Goal: Task Accomplishment & Management: Complete application form

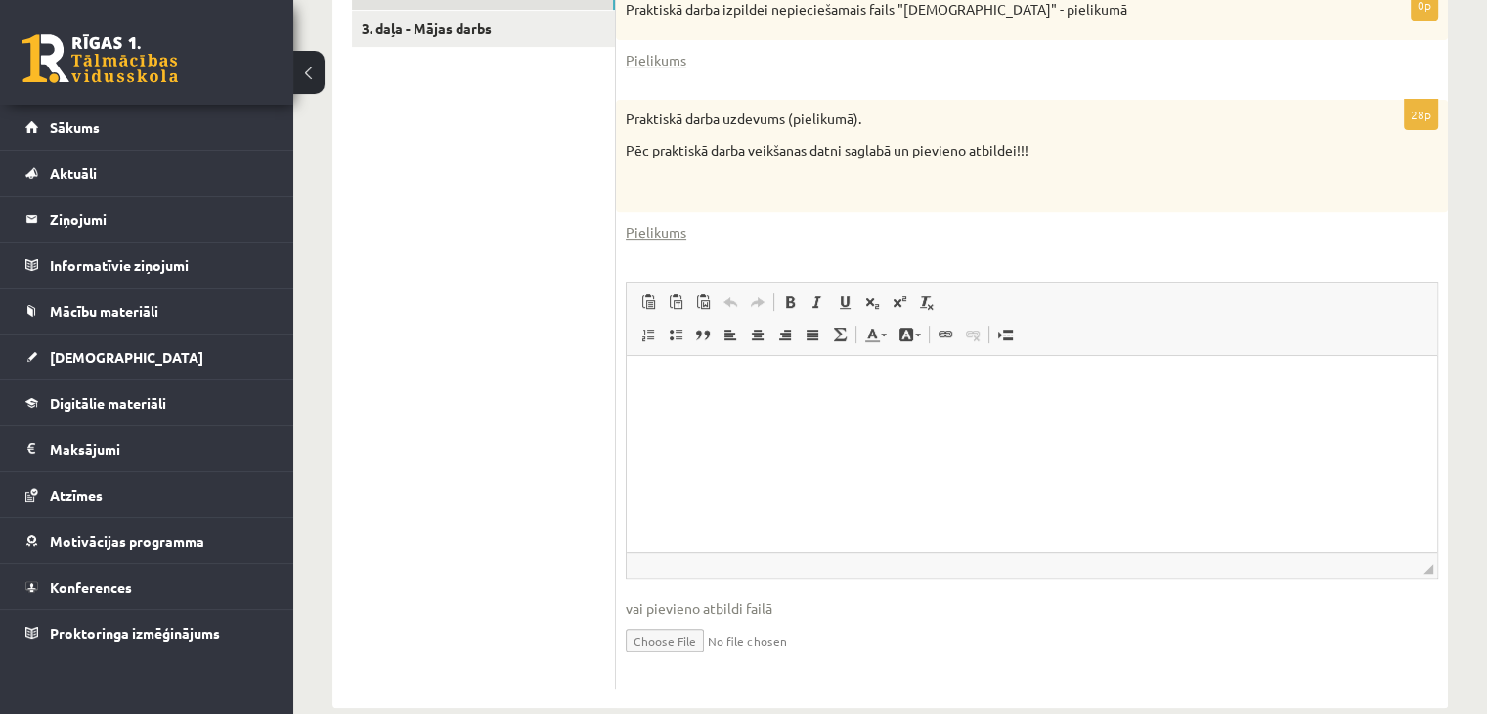
scroll to position [761, 0]
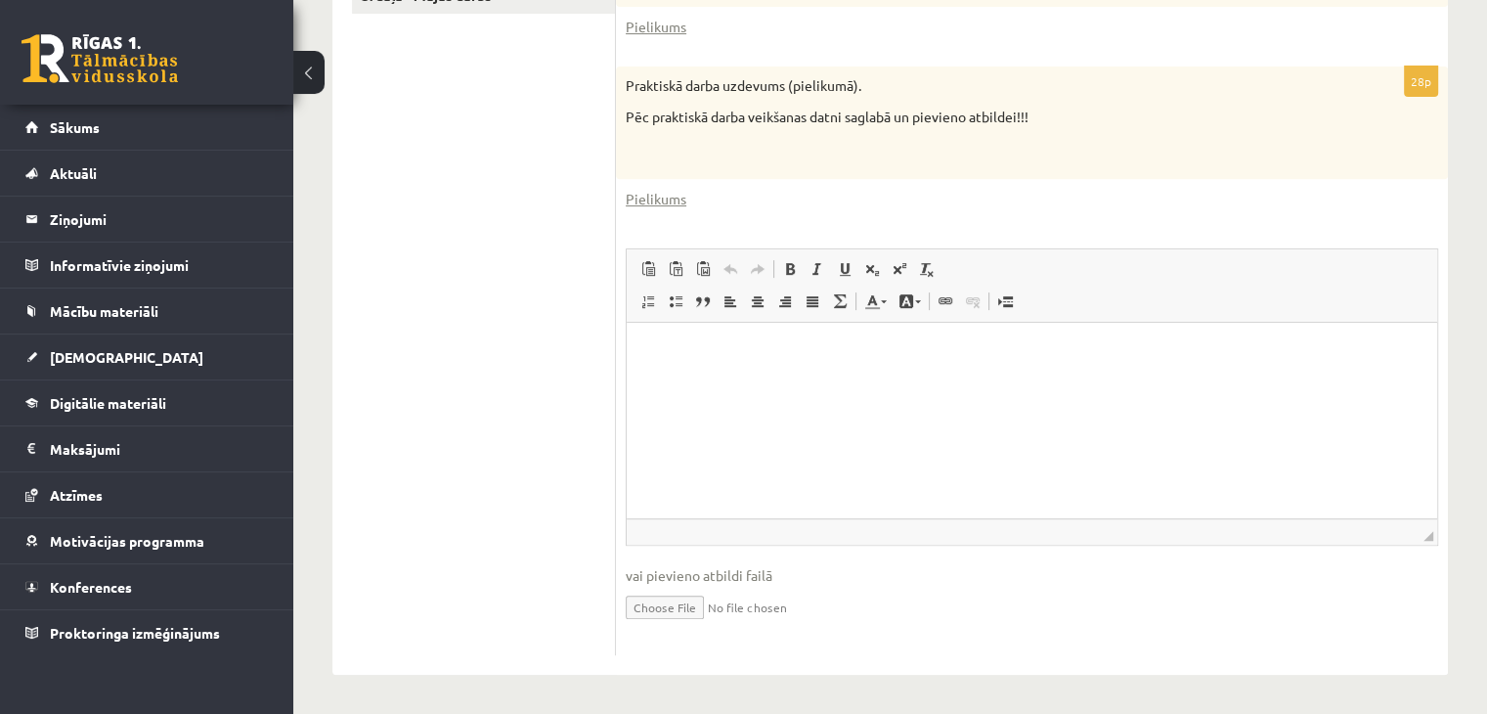
click at [675, 607] on input "file" at bounding box center [1032, 606] width 812 height 40
type input "**********"
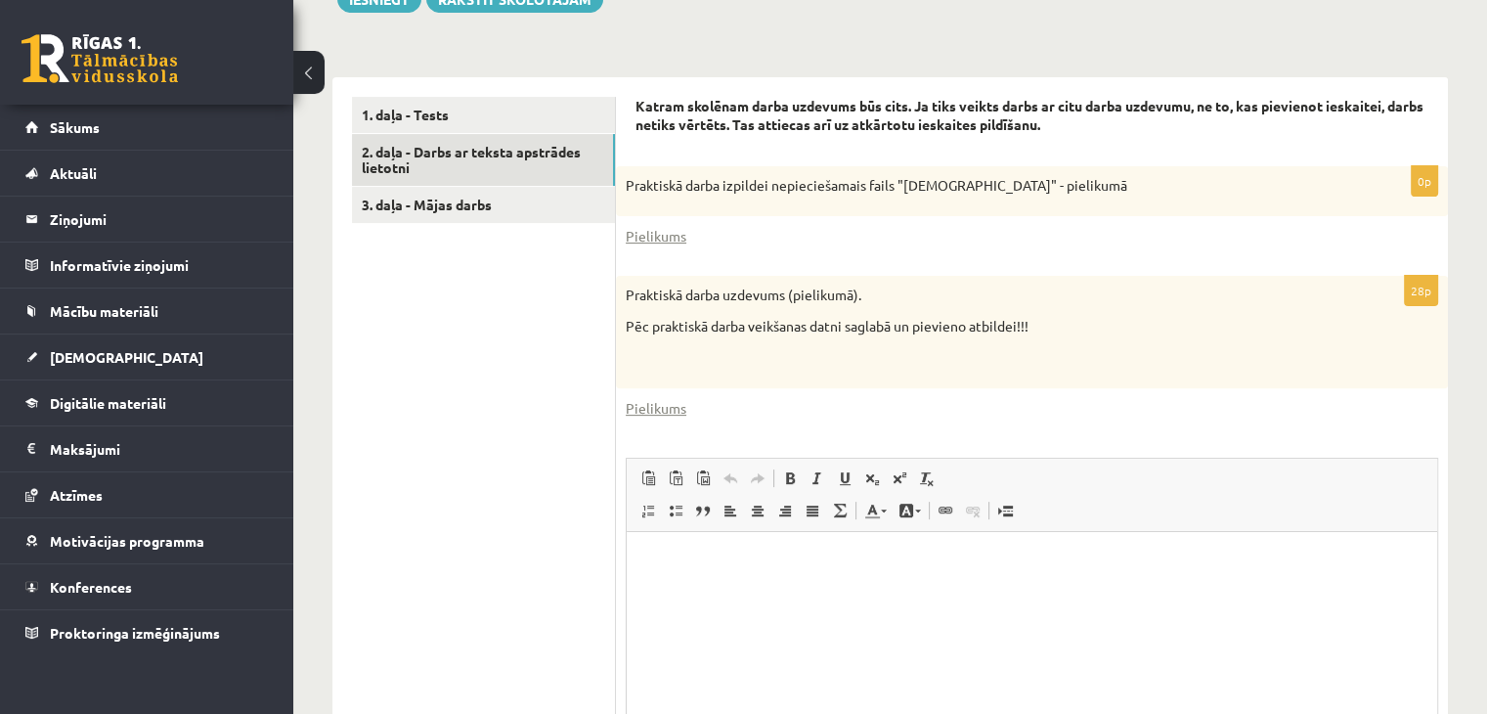
scroll to position [292, 0]
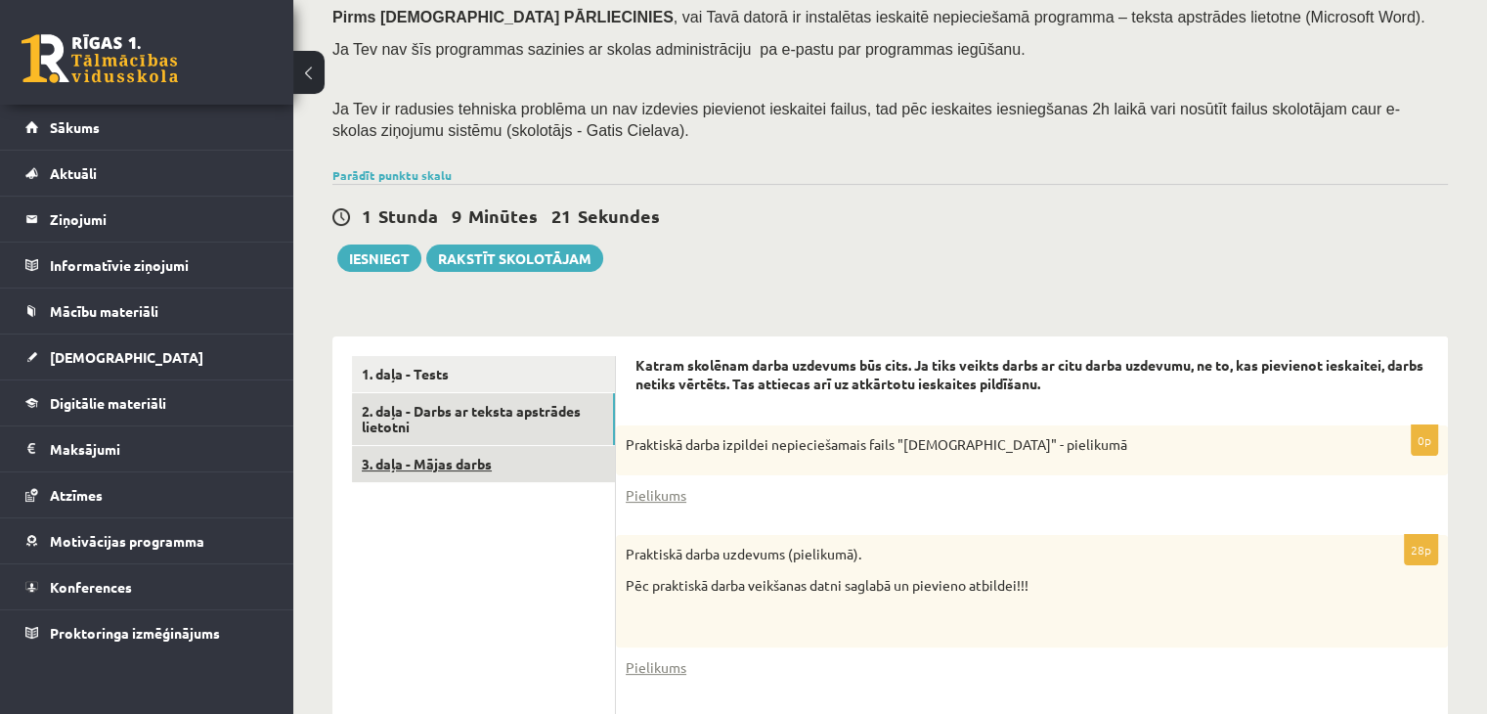
click at [418, 462] on link "3. daļa - Mājas darbs" at bounding box center [483, 464] width 263 height 36
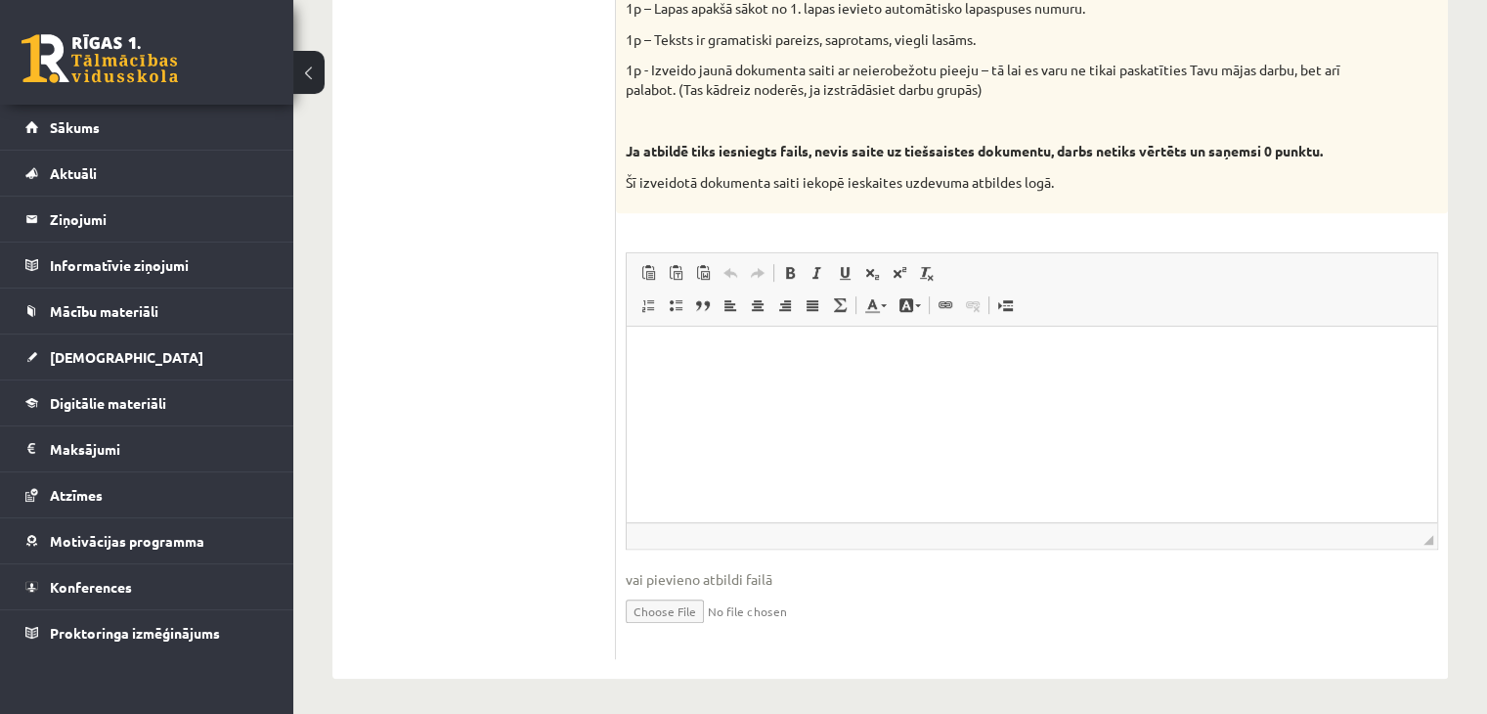
scroll to position [1103, 0]
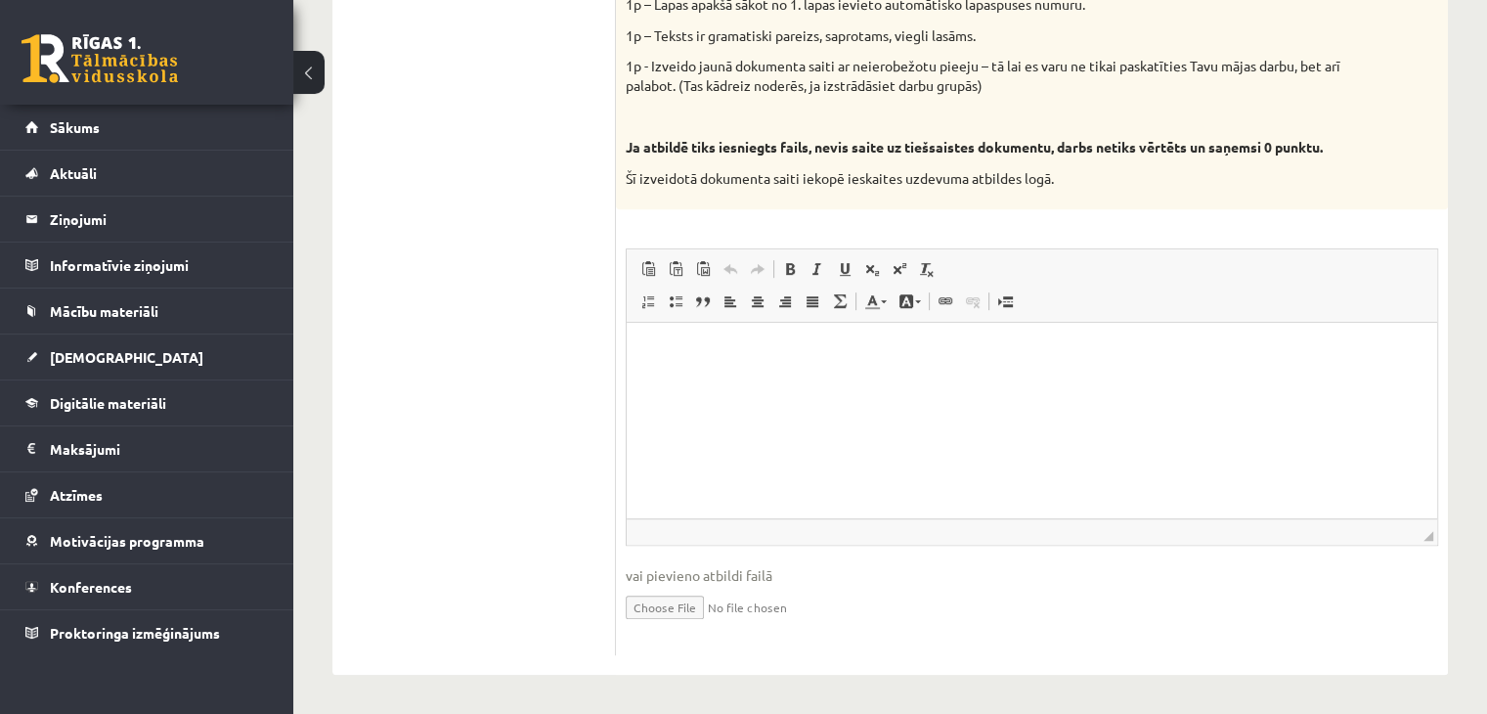
click at [874, 368] on html at bounding box center [1032, 353] width 810 height 60
click at [696, 615] on input "file" at bounding box center [1032, 606] width 812 height 40
type input "**********"
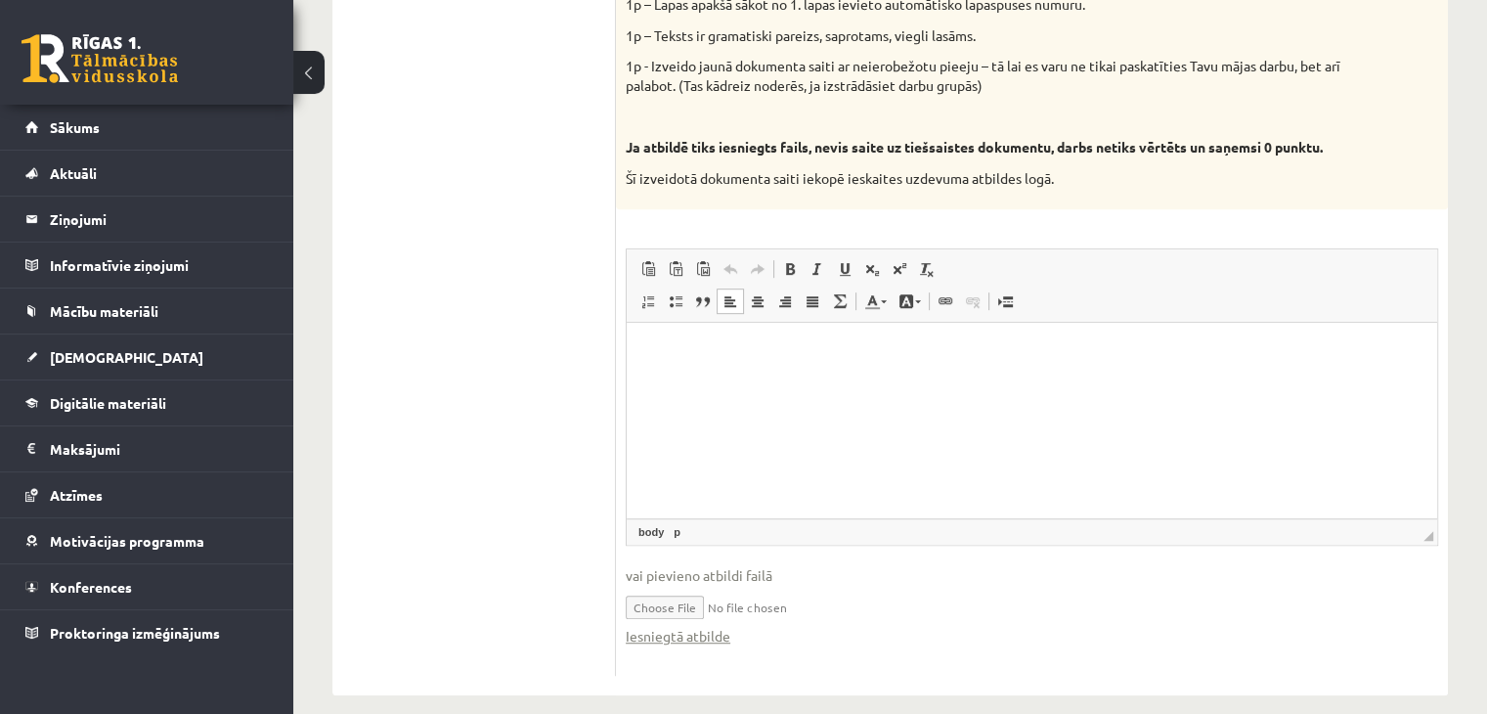
click at [763, 359] on p "Editor, wiswyg-editor-user-answer-47024926152900" at bounding box center [1031, 352] width 771 height 21
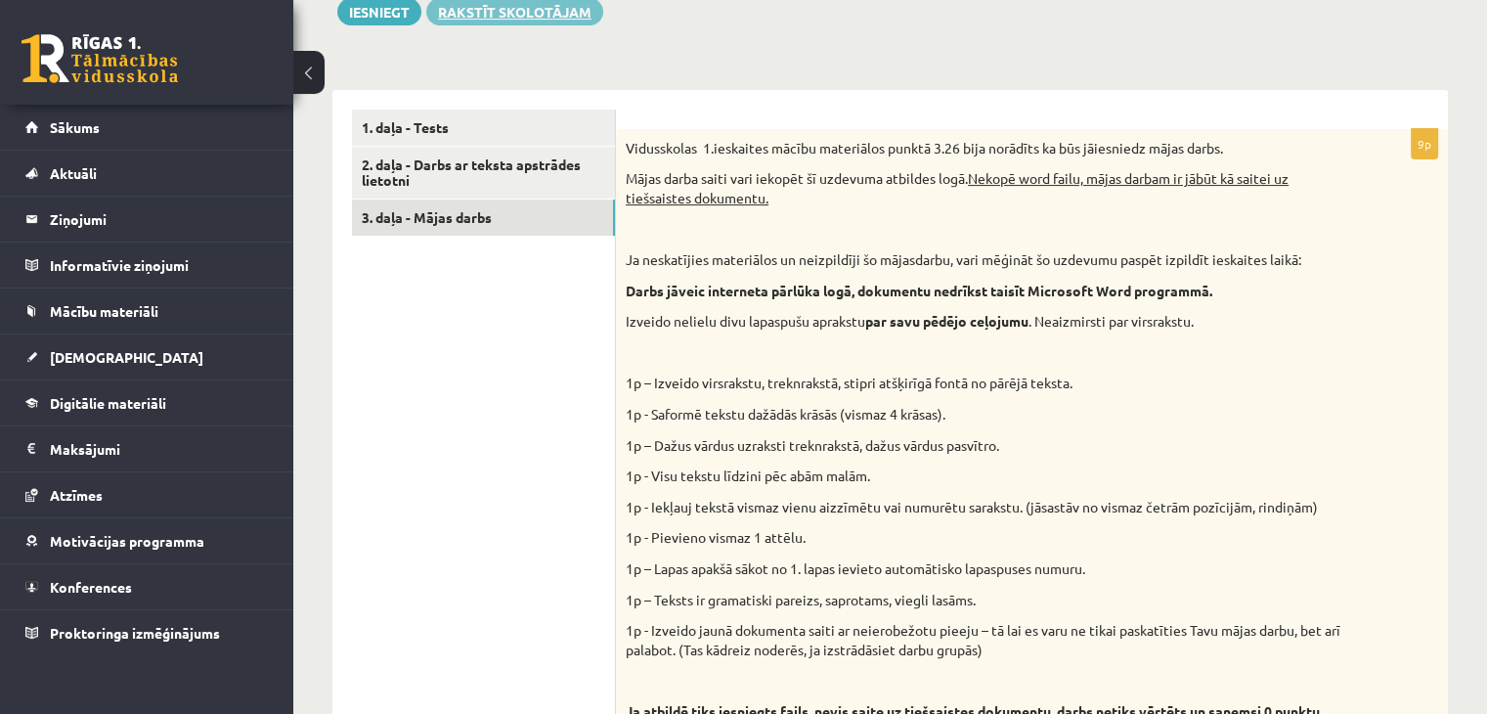
scroll to position [439, 0]
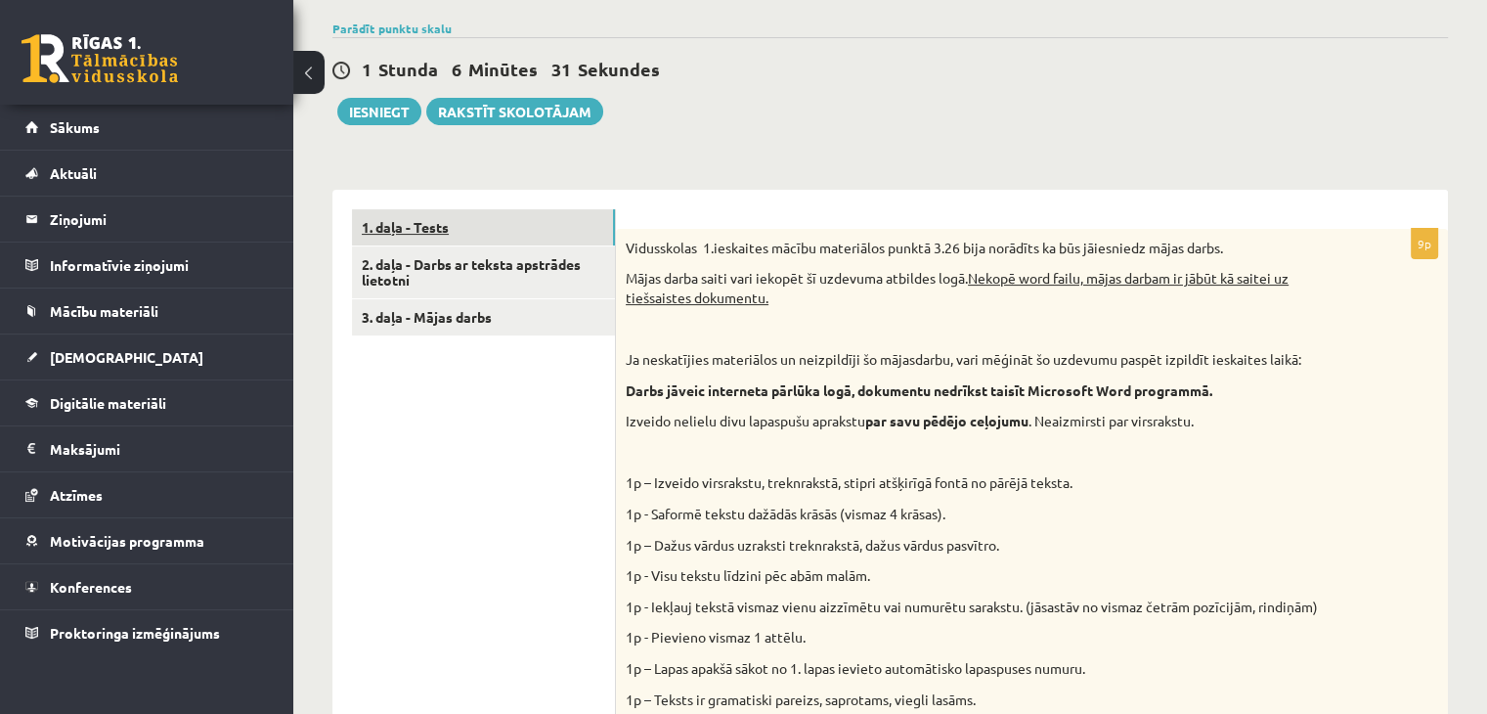
click at [451, 231] on link "1. daļa - Tests" at bounding box center [483, 227] width 263 height 36
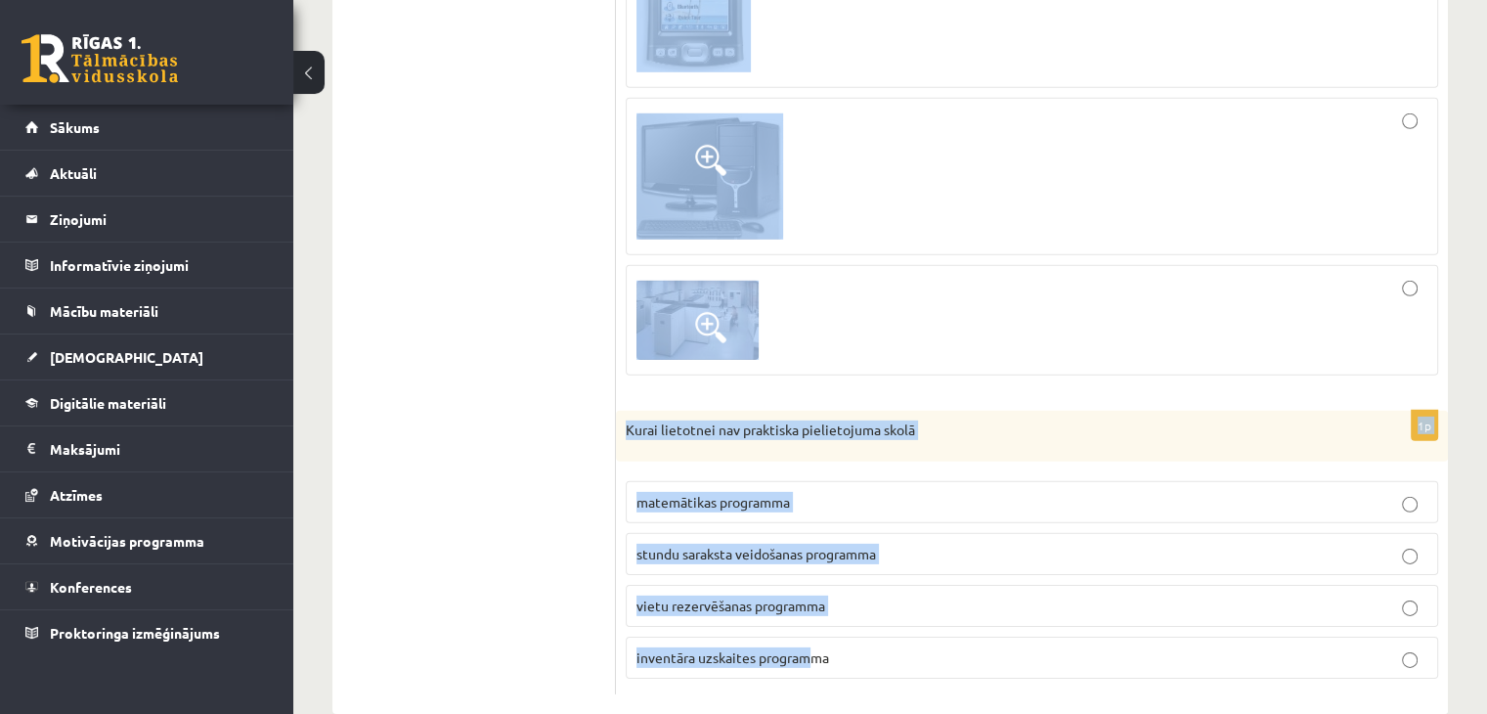
scroll to position [5971, 0]
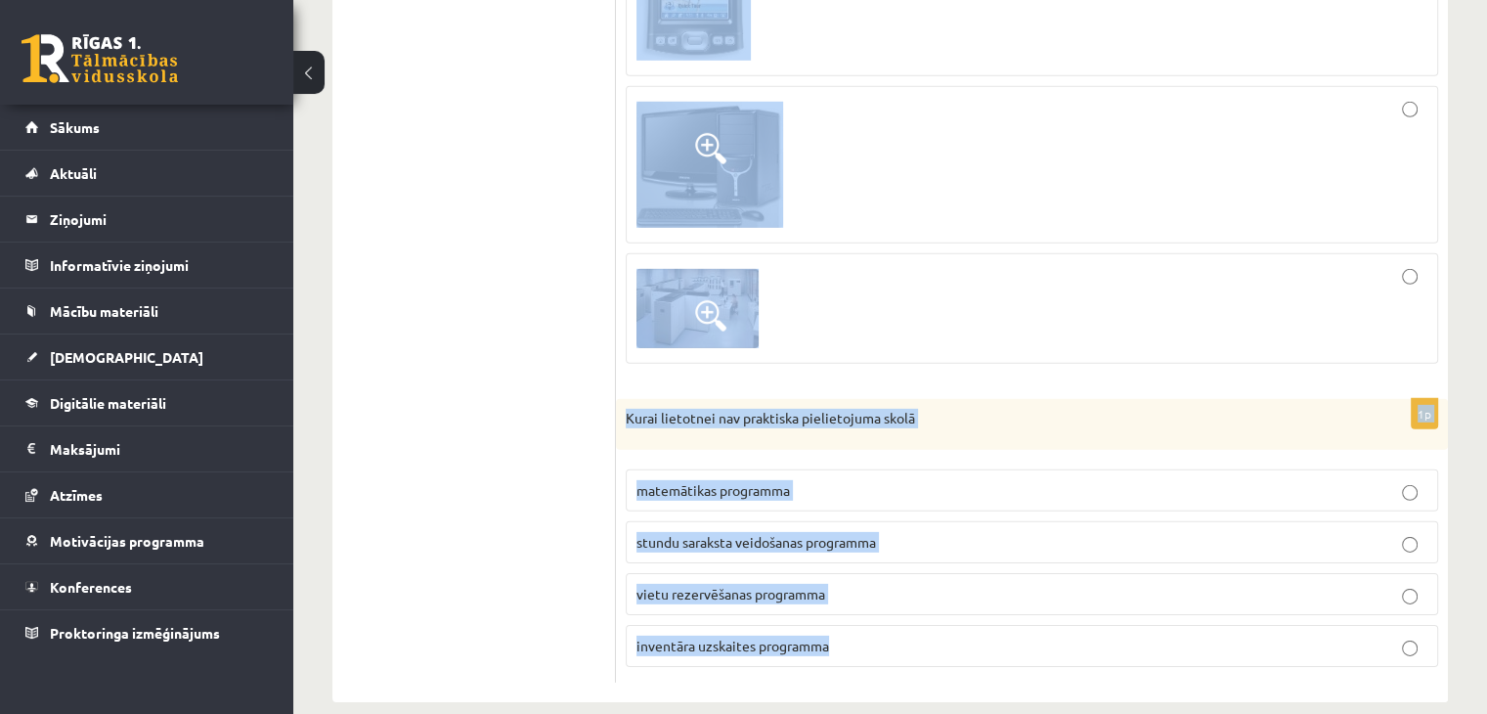
drag, startPoint x: 626, startPoint y: 245, endPoint x: 839, endPoint y: 627, distance: 436.8
copy form "Lai palielinātu interneta veikala apgrozījumu, tika nolemts uzkrāt un analizēt …"
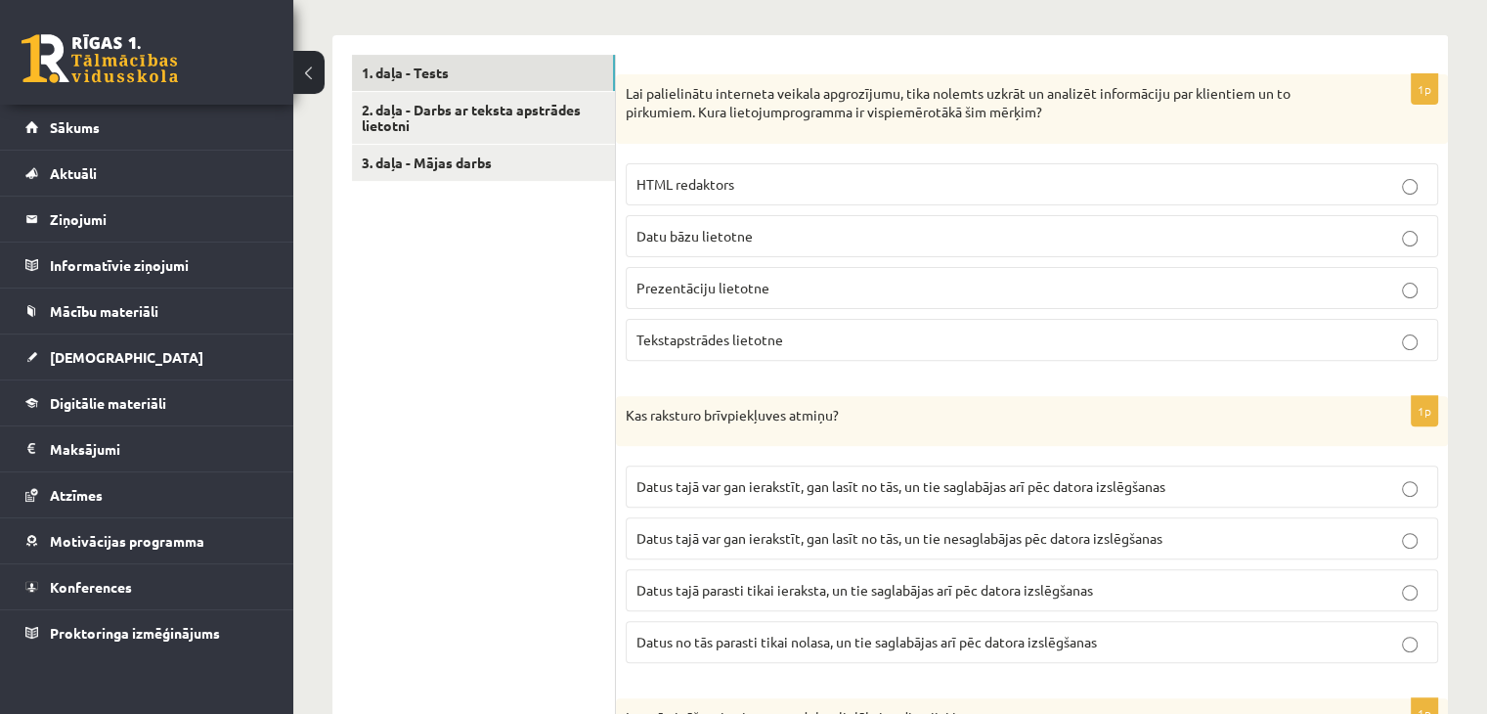
scroll to position [594, 0]
click at [820, 228] on p "Datu bāzu lietotne" at bounding box center [1031, 235] width 791 height 21
click at [946, 537] on span "Datus tajā var gan ierakstīt, gan lasīt no tās, un tie nesaglabājas pēc datora …" at bounding box center [899, 537] width 526 height 18
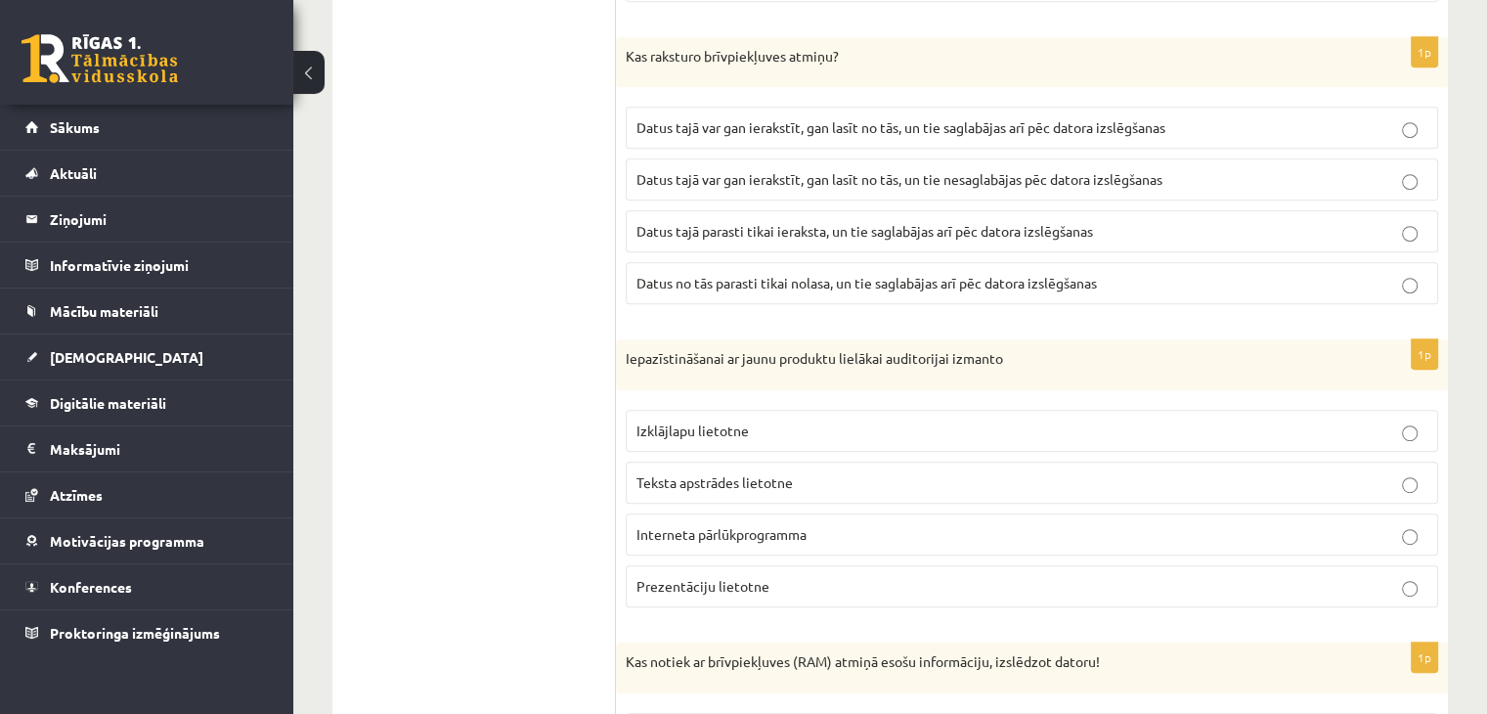
scroll to position [985, 0]
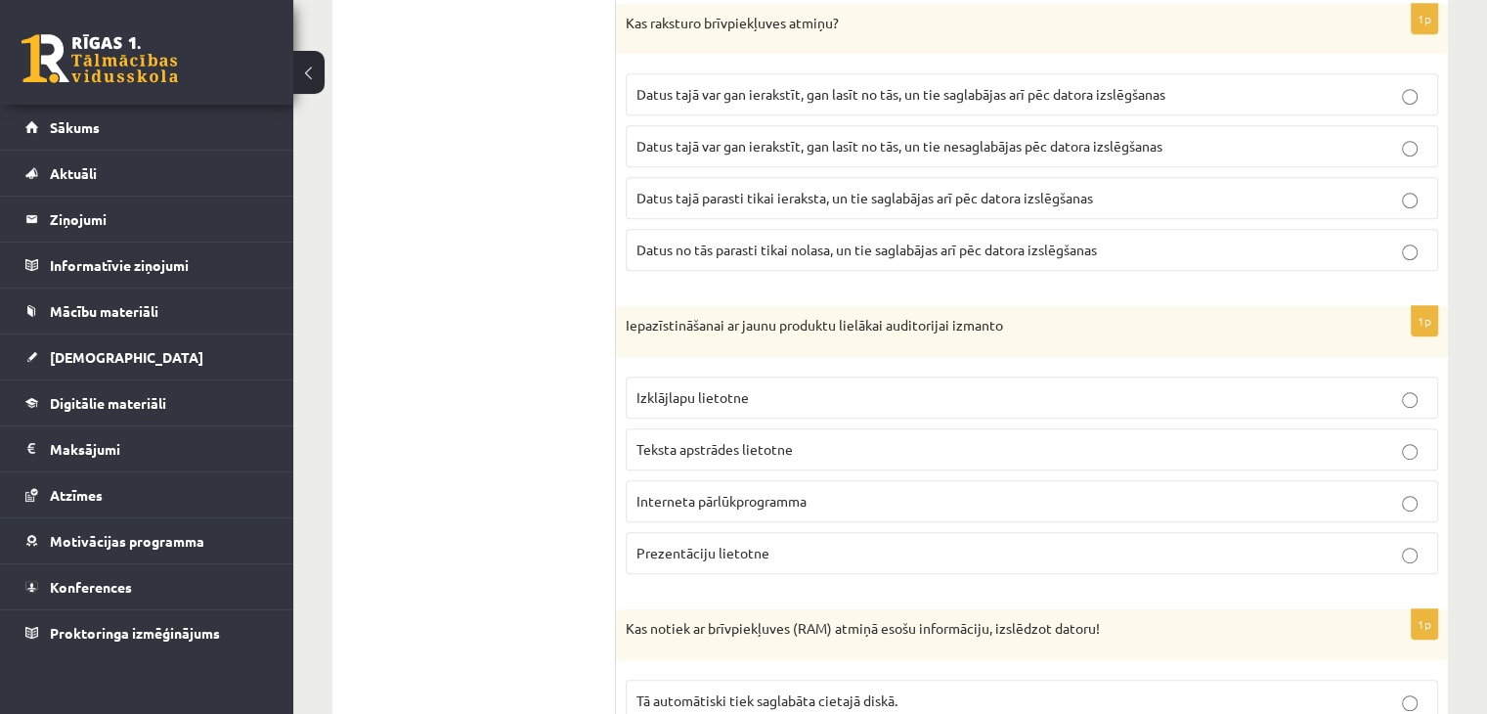
click at [707, 549] on span "Prezentāciju lietotne" at bounding box center [702, 553] width 133 height 18
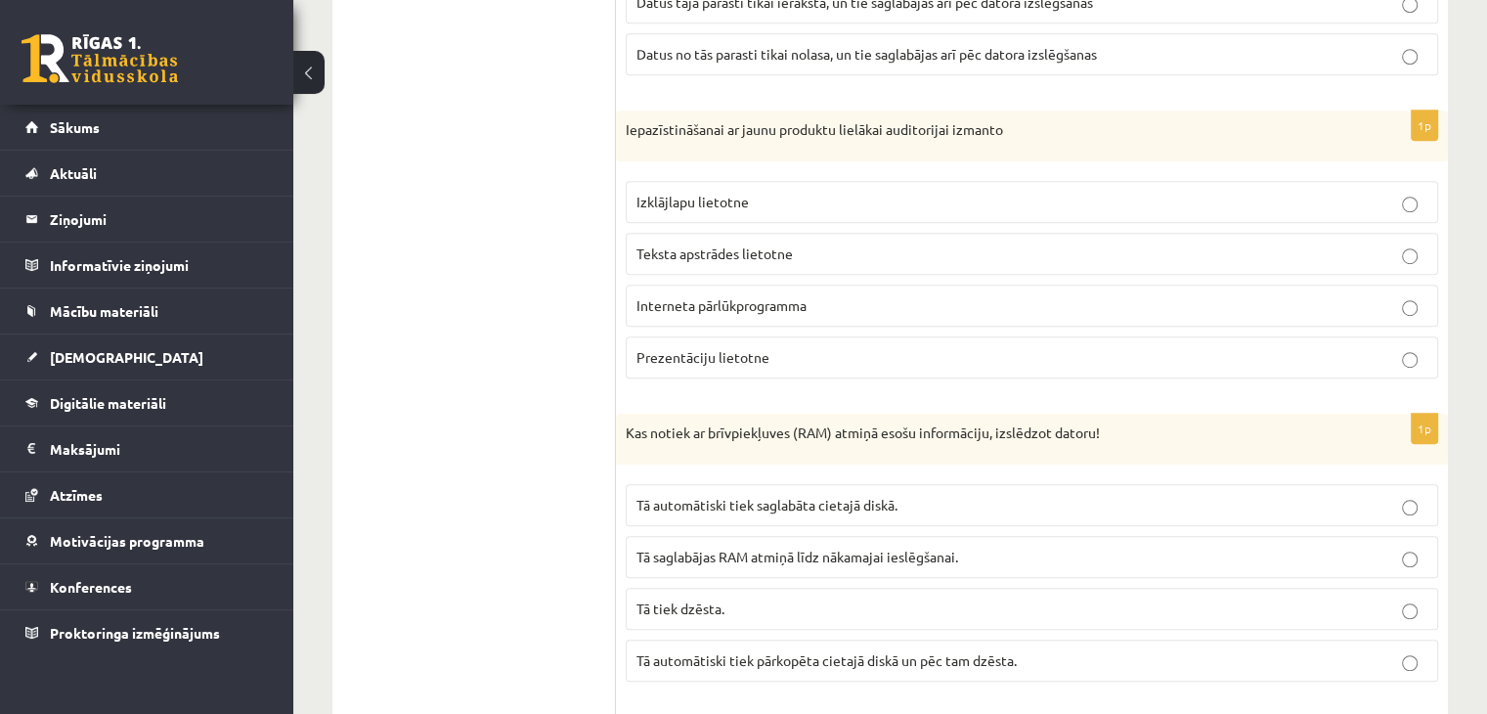
scroll to position [1376, 0]
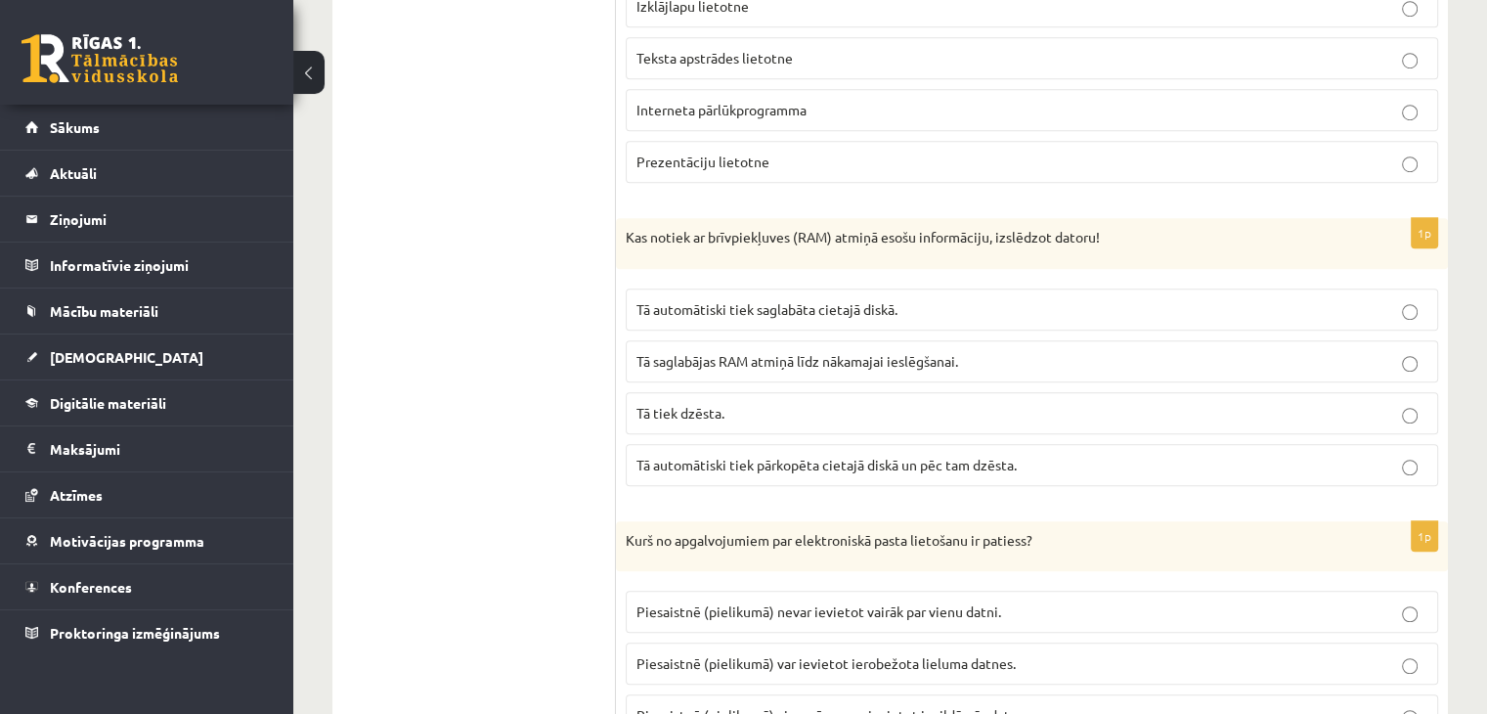
click at [763, 403] on p "Tā tiek dzēsta." at bounding box center [1031, 413] width 791 height 21
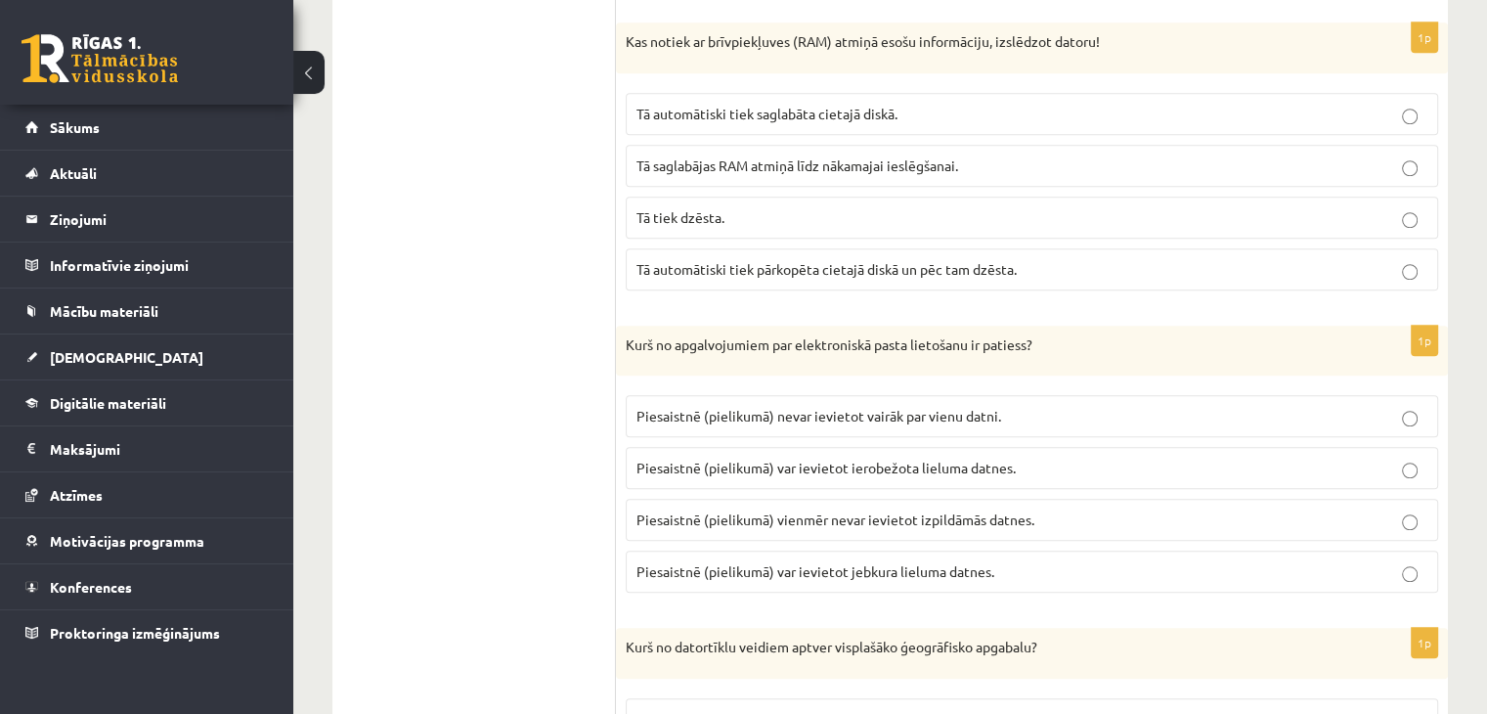
scroll to position [1670, 0]
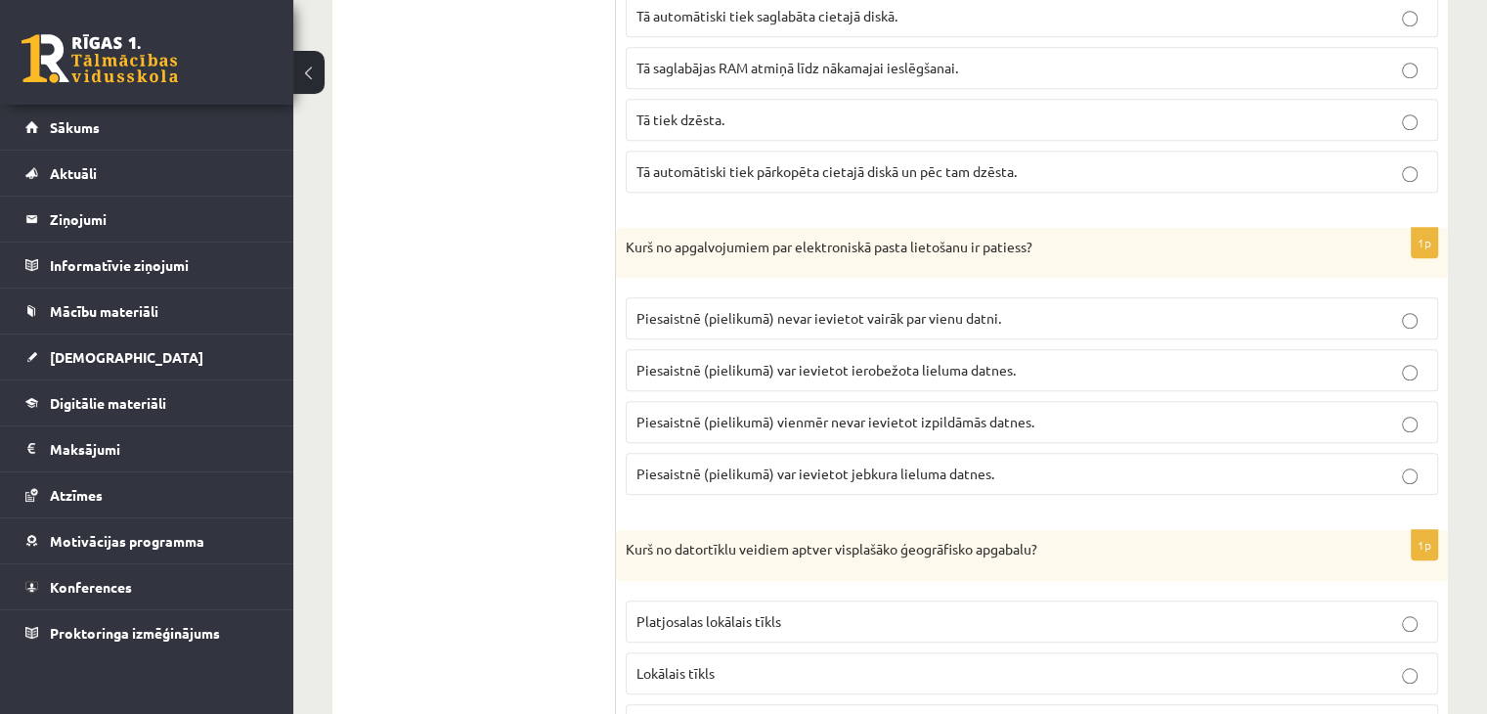
click at [948, 363] on span "Piesaistnē (pielikumā) var ievietot ierobežota lieluma datnes." at bounding box center [825, 370] width 379 height 18
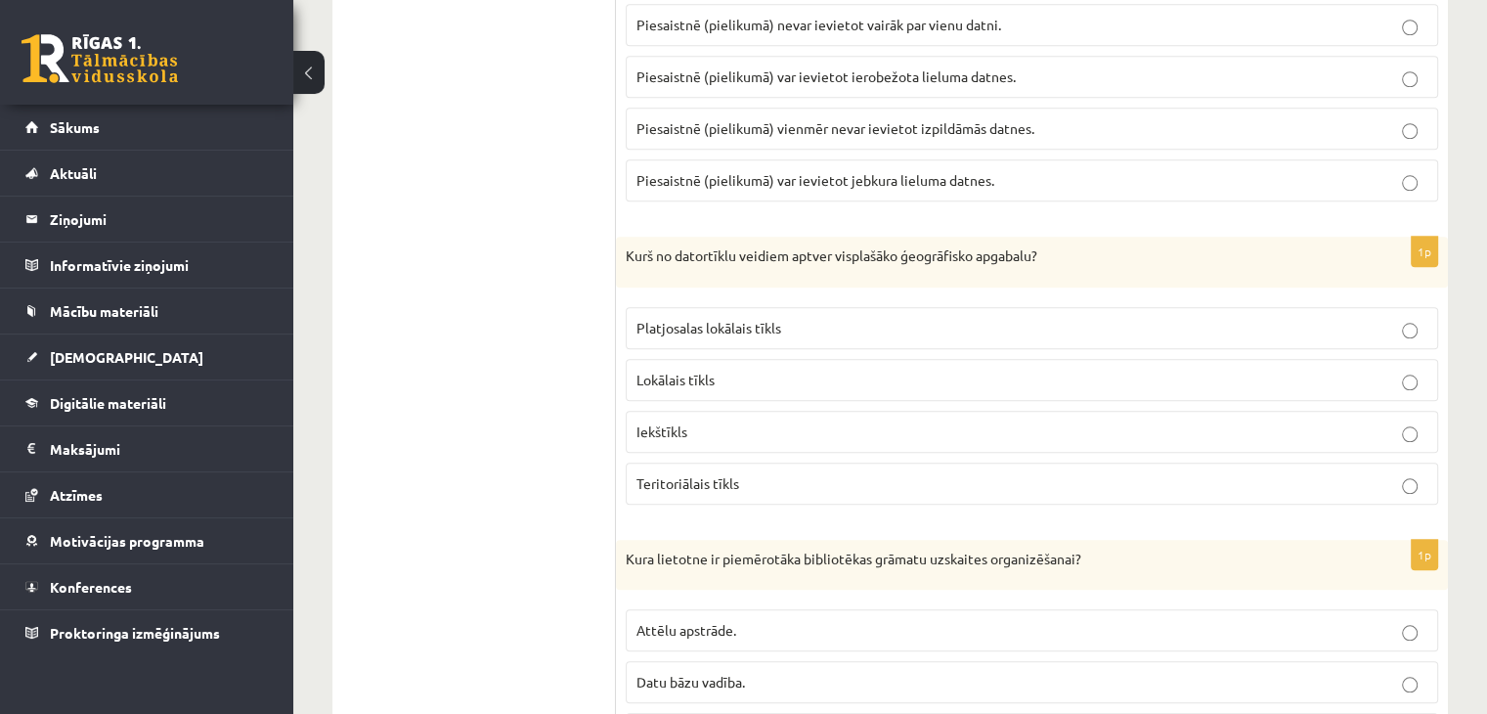
scroll to position [1963, 0]
click at [774, 482] on p "Teritoriālais tīkls" at bounding box center [1031, 483] width 791 height 21
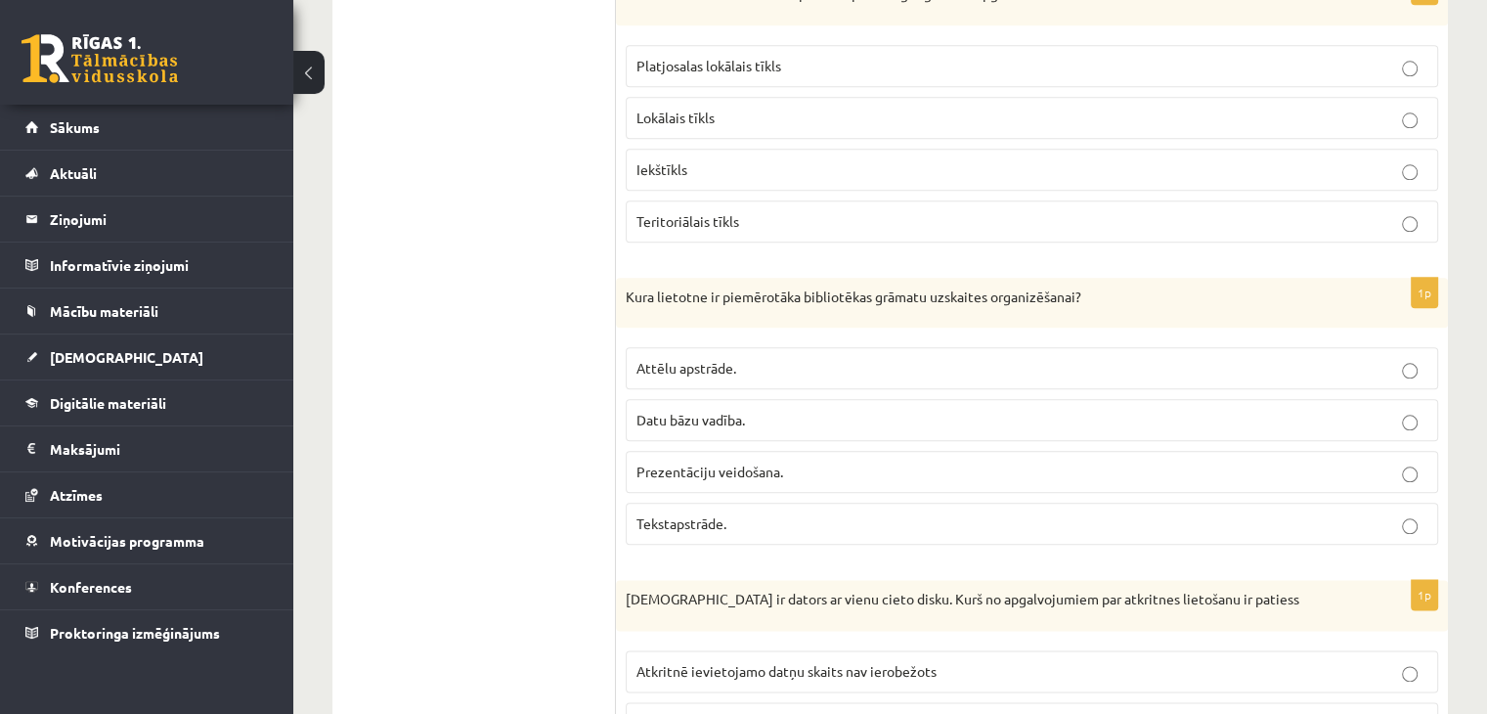
scroll to position [2256, 0]
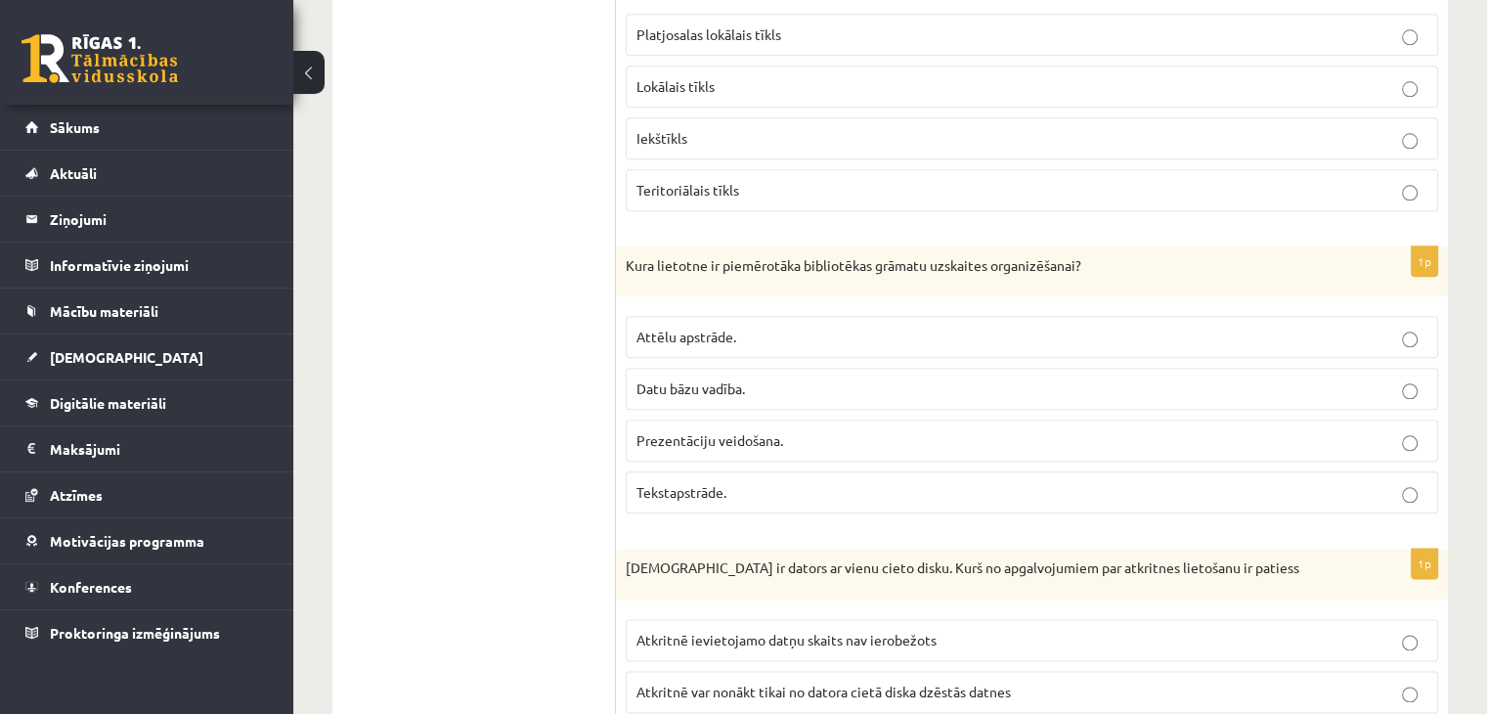
click at [637, 379] on span "Datu bāzu vadība." at bounding box center [690, 388] width 109 height 18
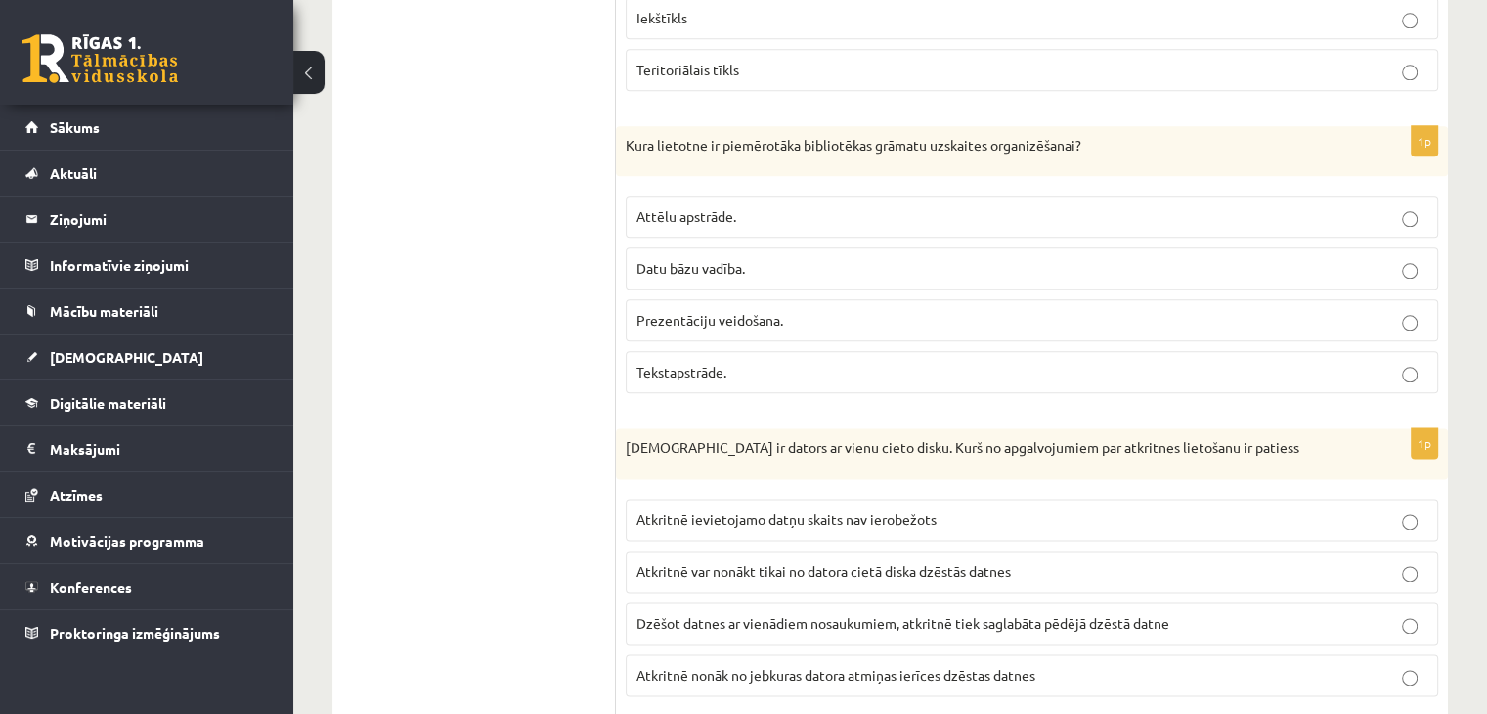
scroll to position [2549, 0]
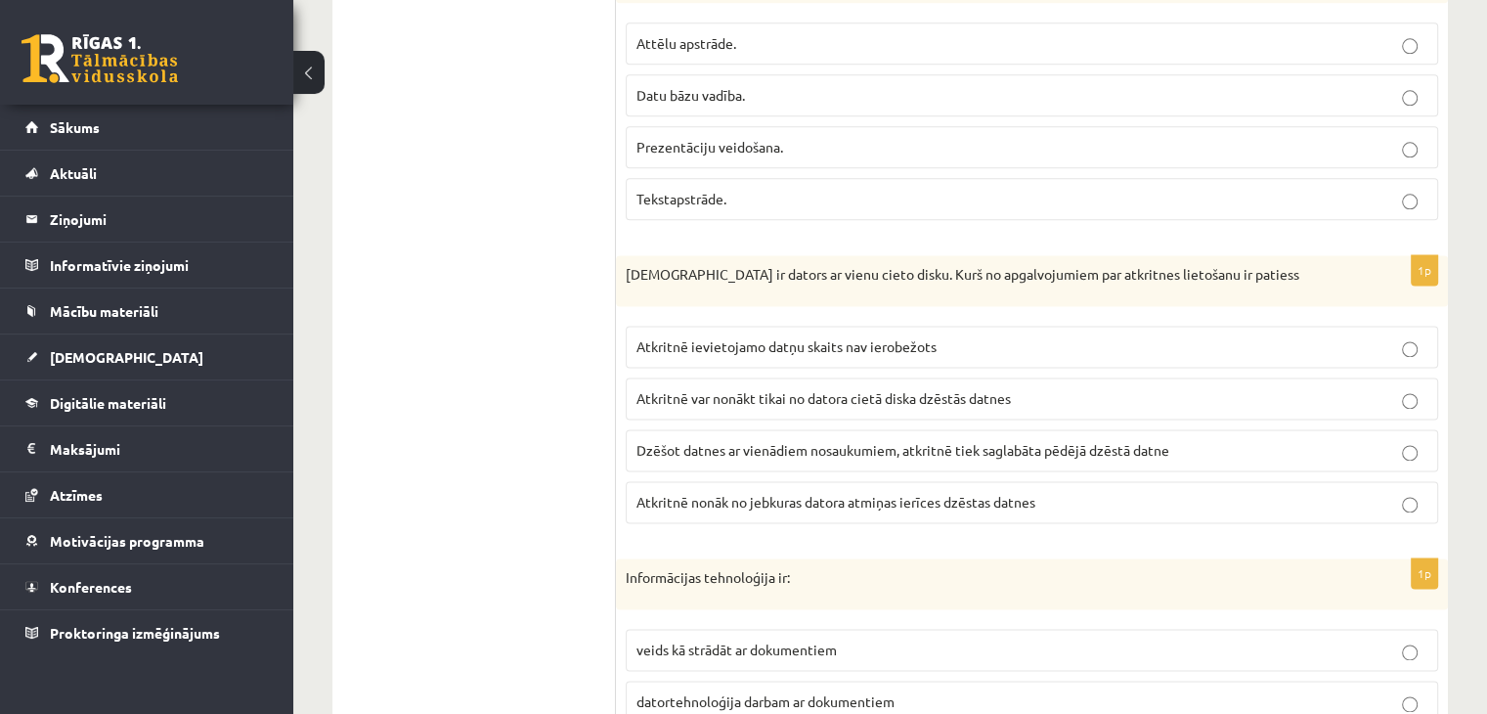
click at [889, 389] on span "Atkritnē var nonākt tikai no datora cietā diska dzēstās datnes" at bounding box center [823, 398] width 374 height 18
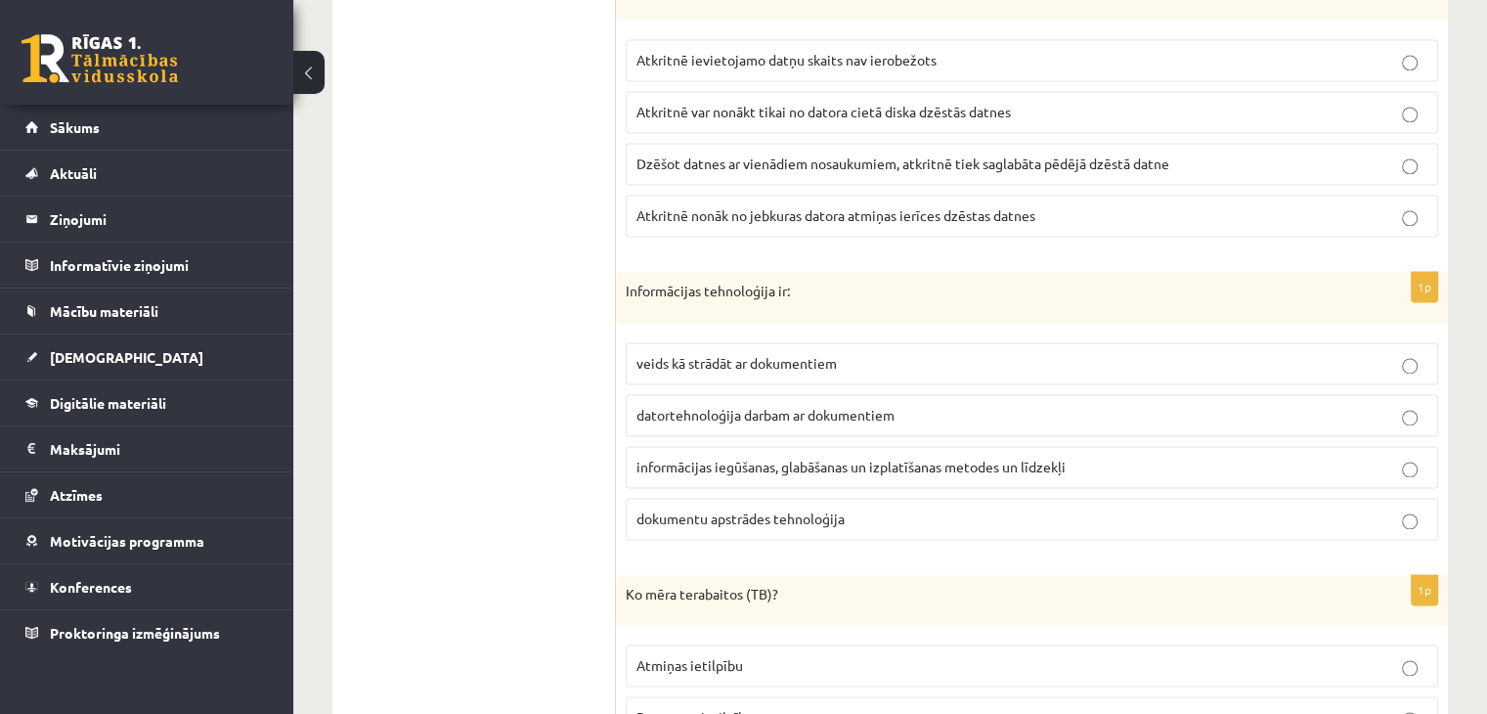
scroll to position [2843, 0]
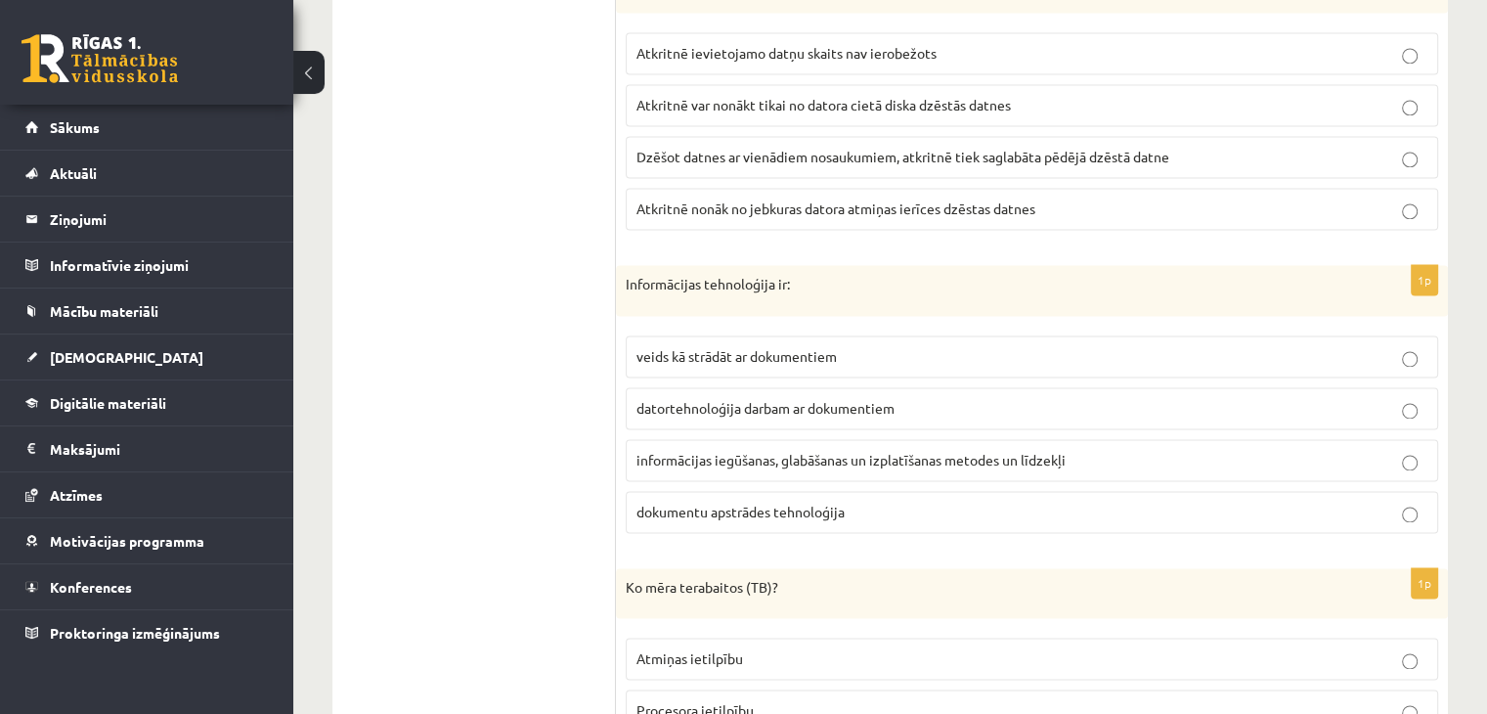
click at [704, 439] on label "informācijas iegūšanas, glabāšanas un izplatīšanas metodes un līdzekļi" at bounding box center [1032, 460] width 812 height 42
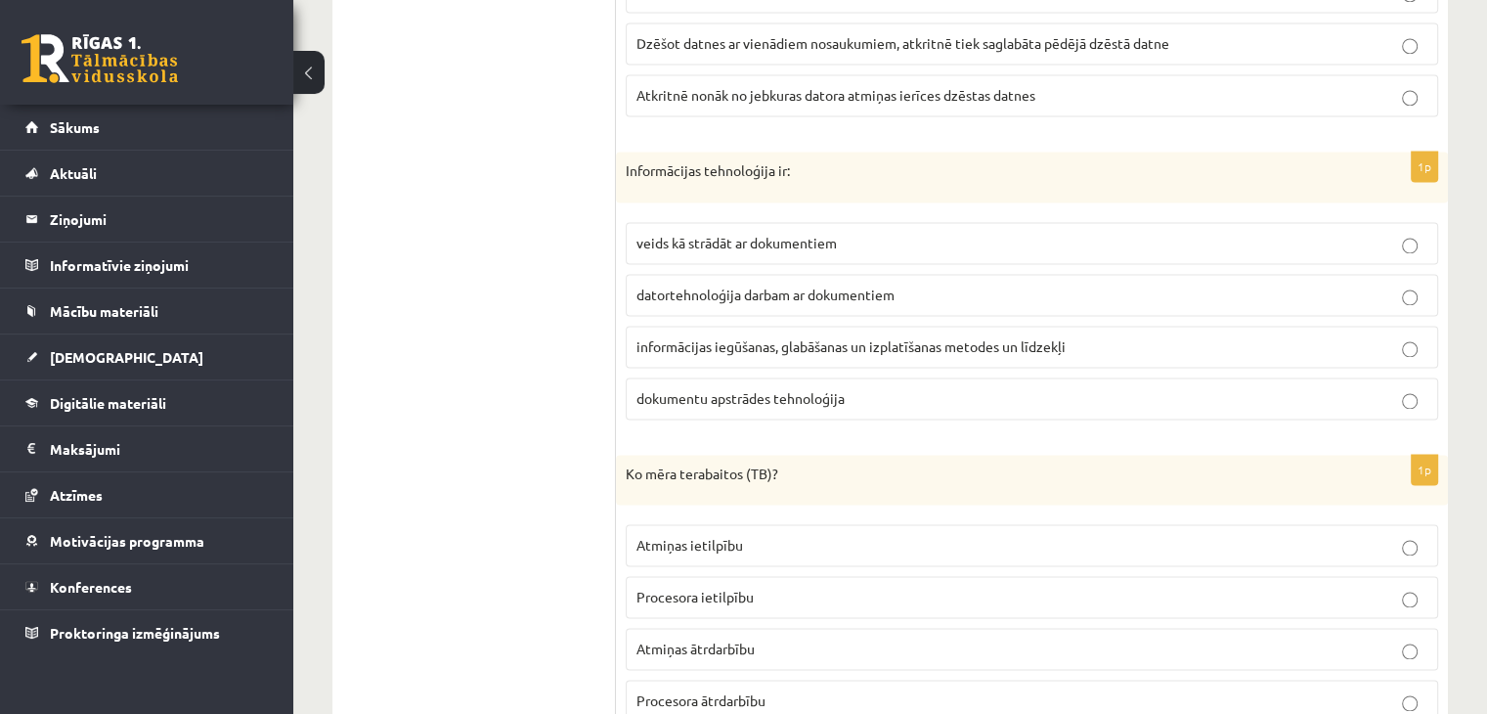
scroll to position [3038, 0]
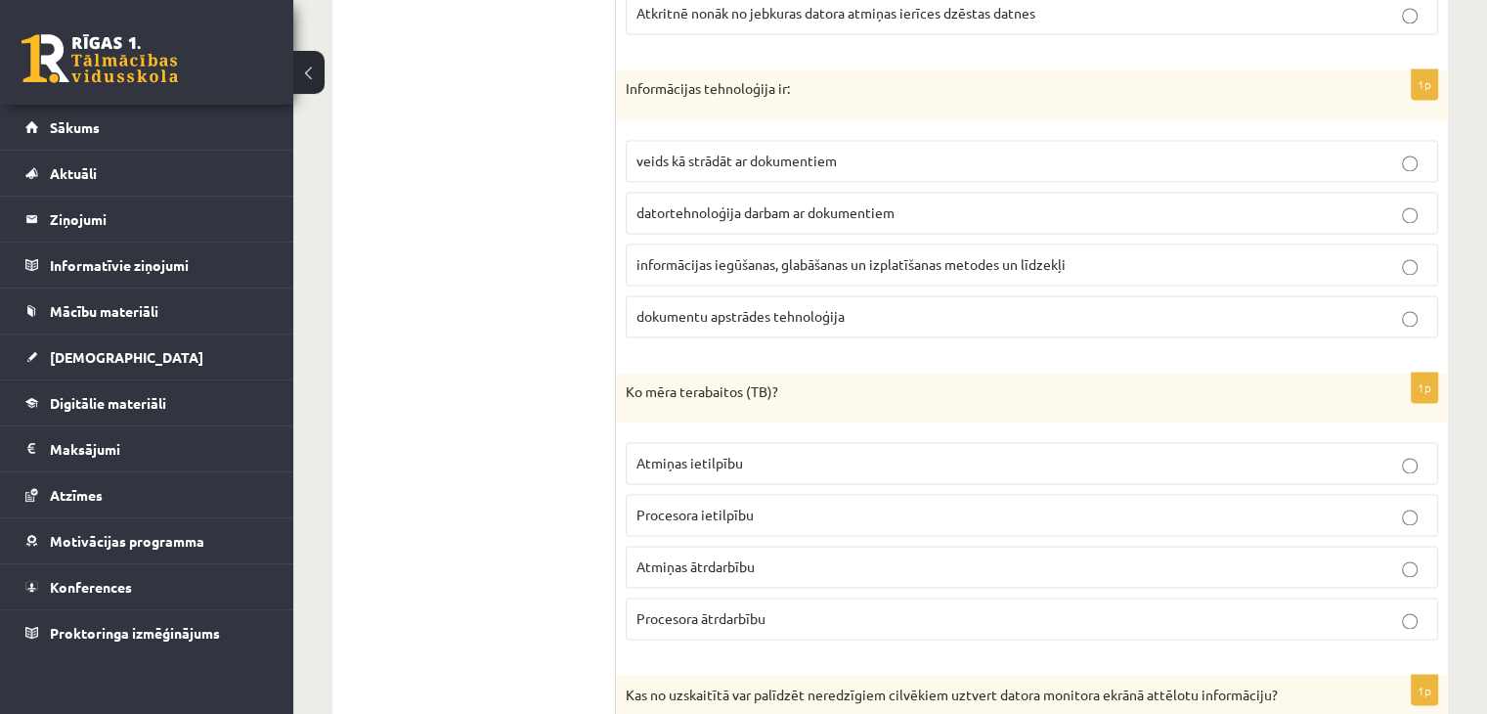
click at [727, 454] on span "Atmiņas ietilpību" at bounding box center [689, 463] width 107 height 18
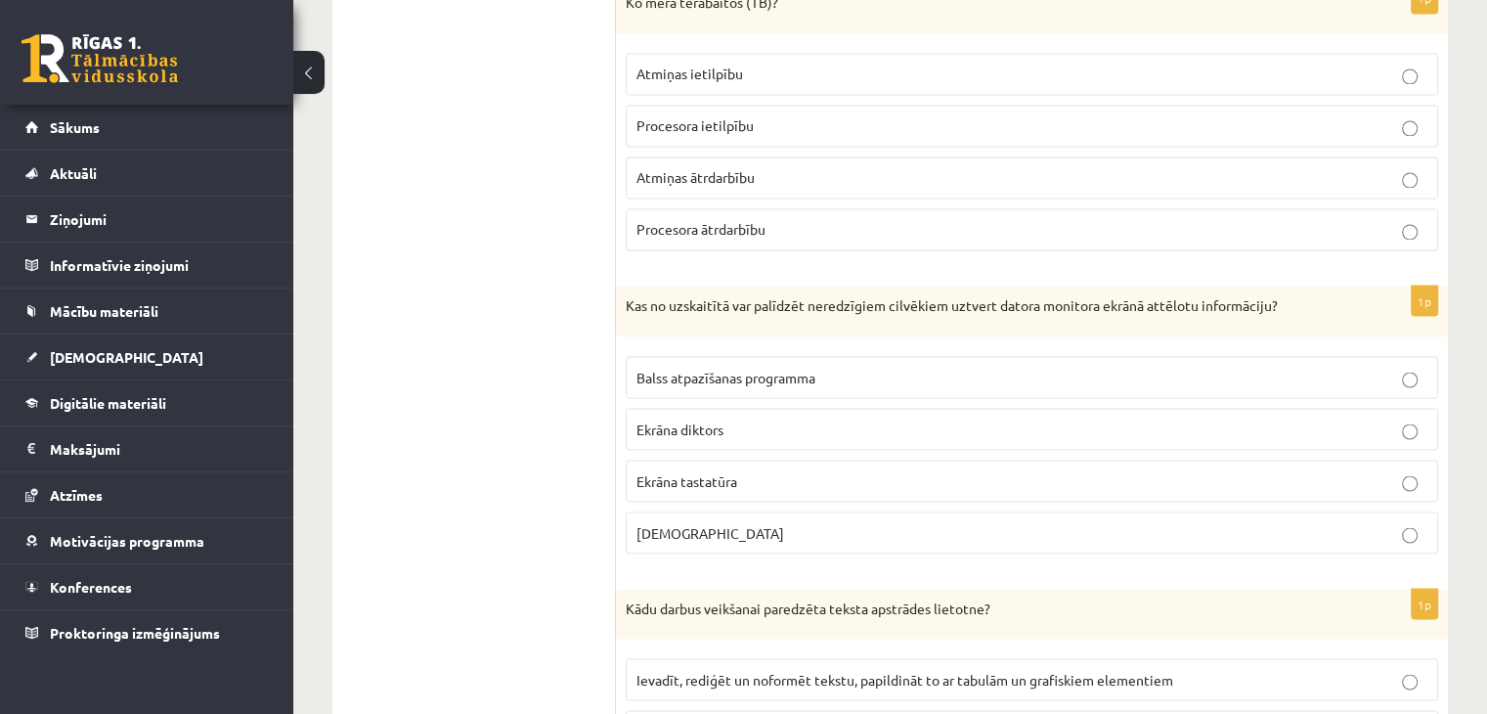
scroll to position [3429, 0]
click at [702, 417] on span "Ekrāna diktors" at bounding box center [679, 426] width 87 height 18
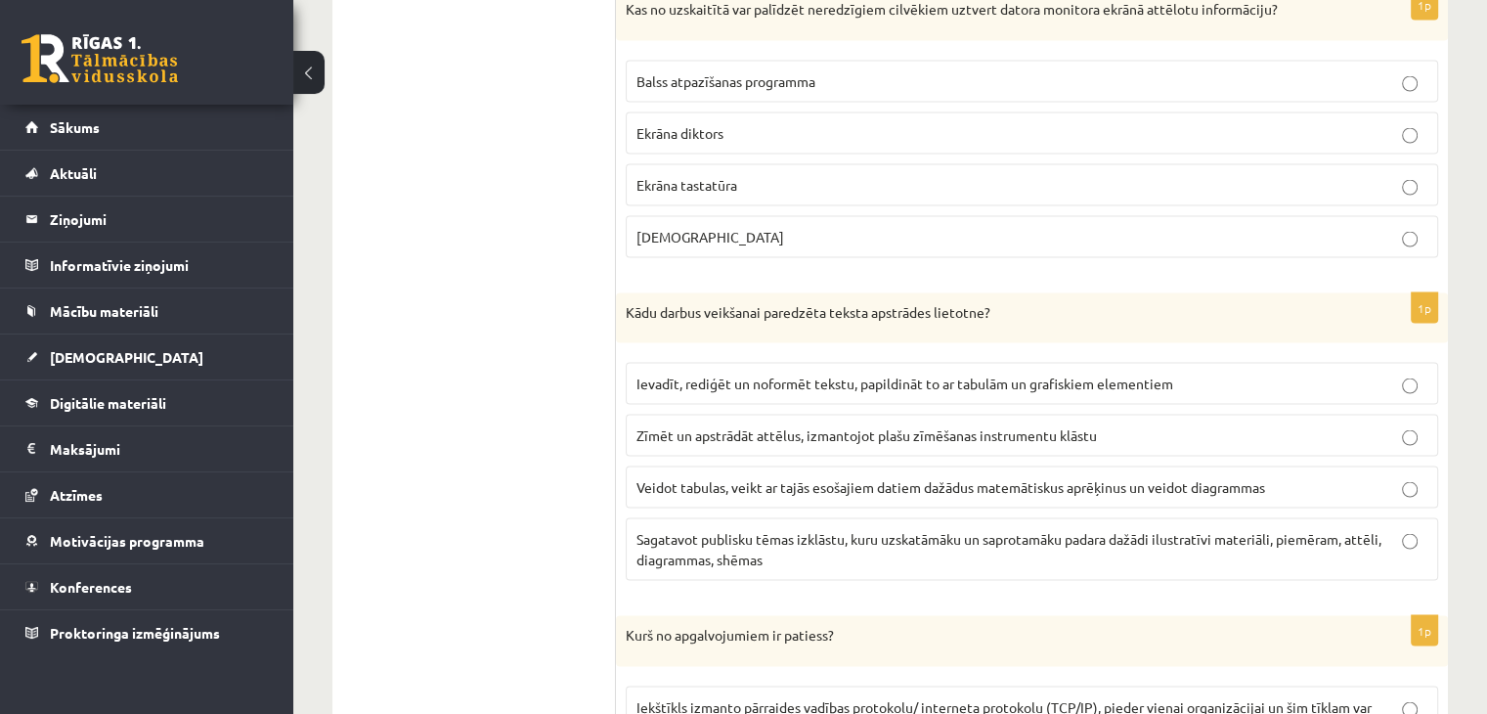
click at [685, 374] on span "Ievadīt, rediģēt un noformēt tekstu, papildināt to ar tabulām un grafiskiem ele…" at bounding box center [904, 383] width 537 height 18
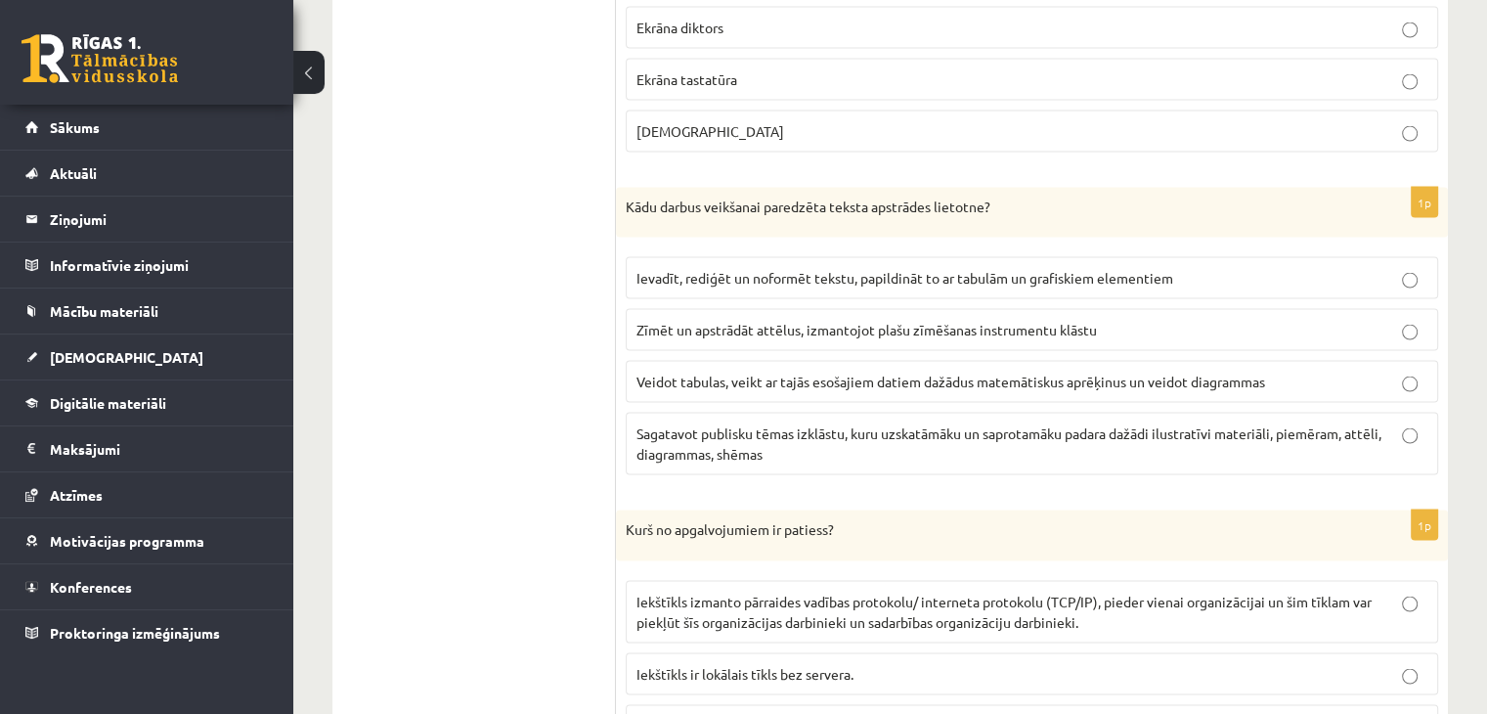
scroll to position [4016, 0]
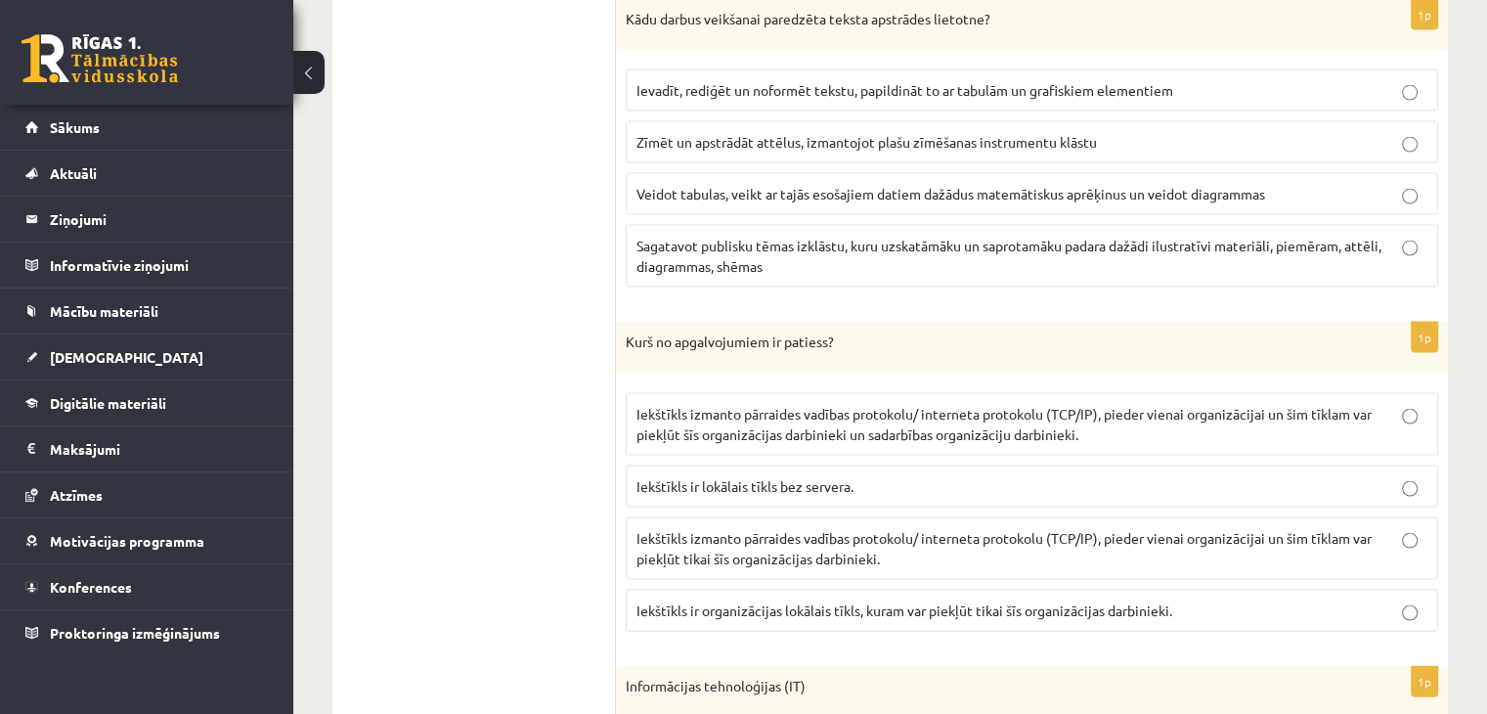
click at [940, 407] on span "Iekštīkls izmanto pārraides vadības protokolu/ interneta protokolu (TCP/IP), pi…" at bounding box center [1003, 424] width 735 height 38
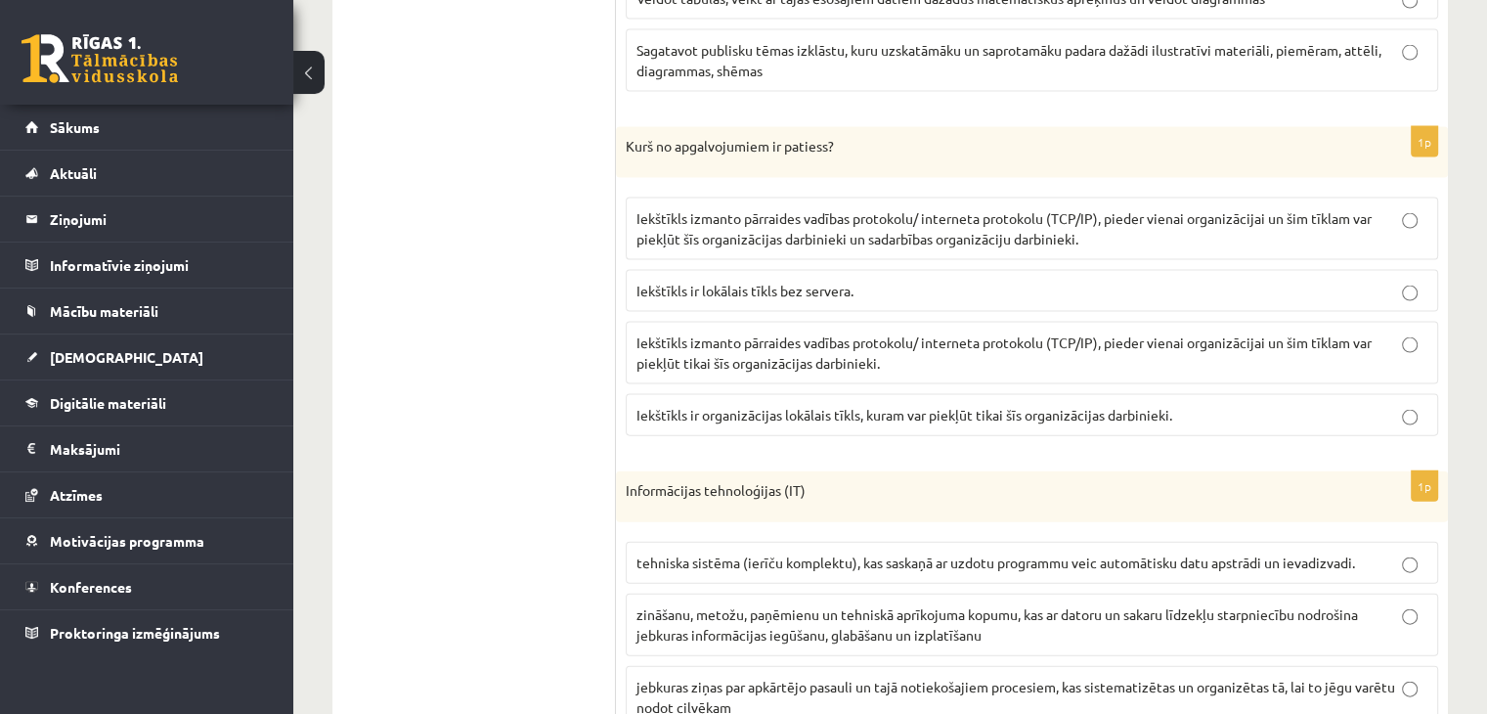
scroll to position [4407, 0]
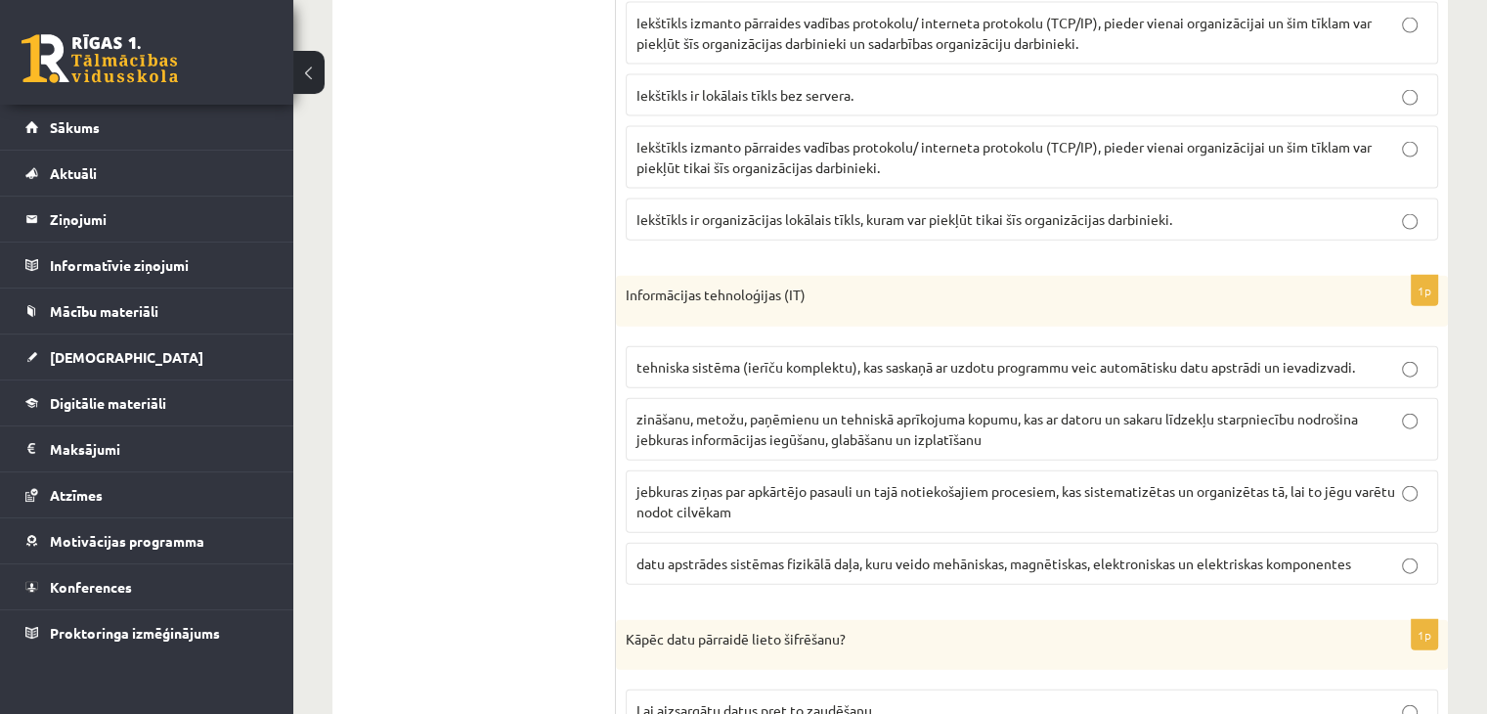
click at [816, 410] on span "zināšanu, metožu, paņēmienu un tehniskā aprīkojuma kopumu, kas ar datoru un sak…" at bounding box center [996, 429] width 721 height 38
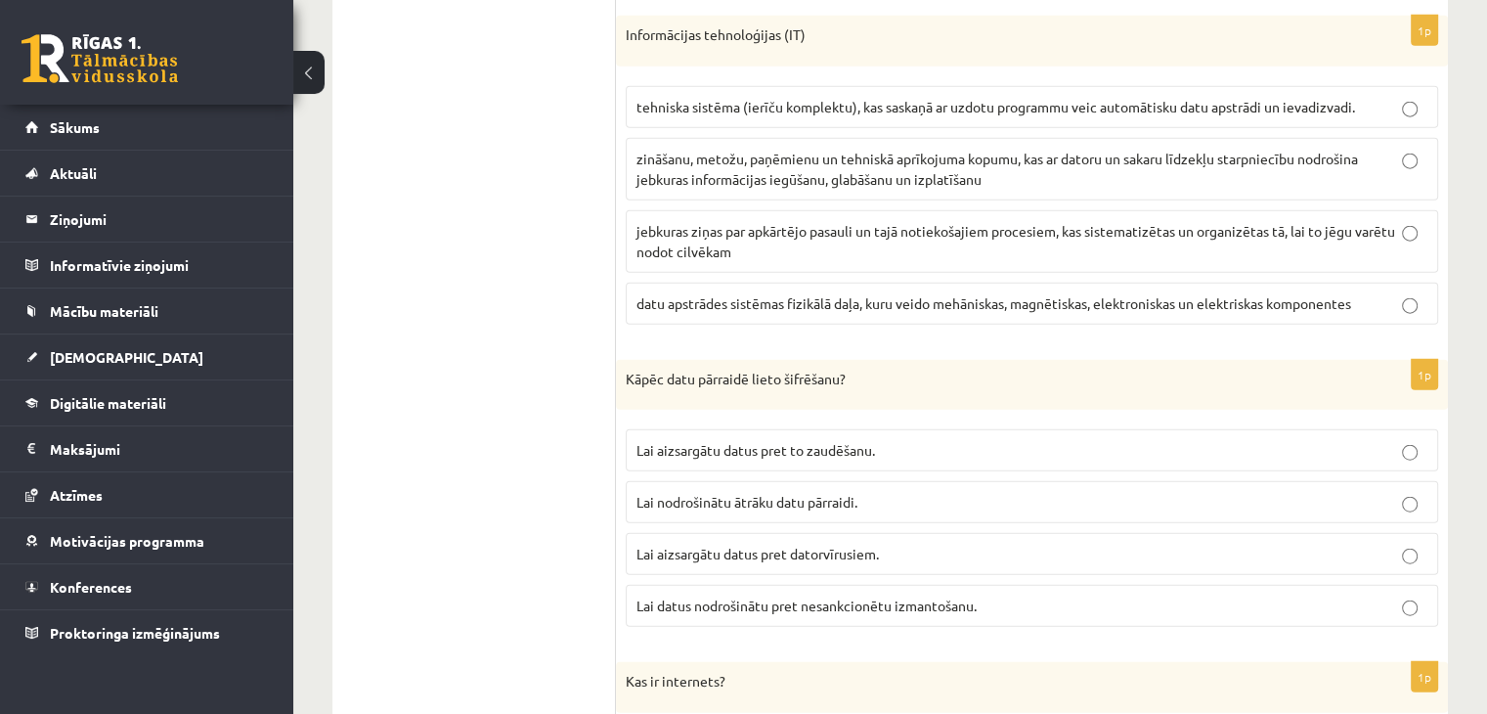
scroll to position [4700, 0]
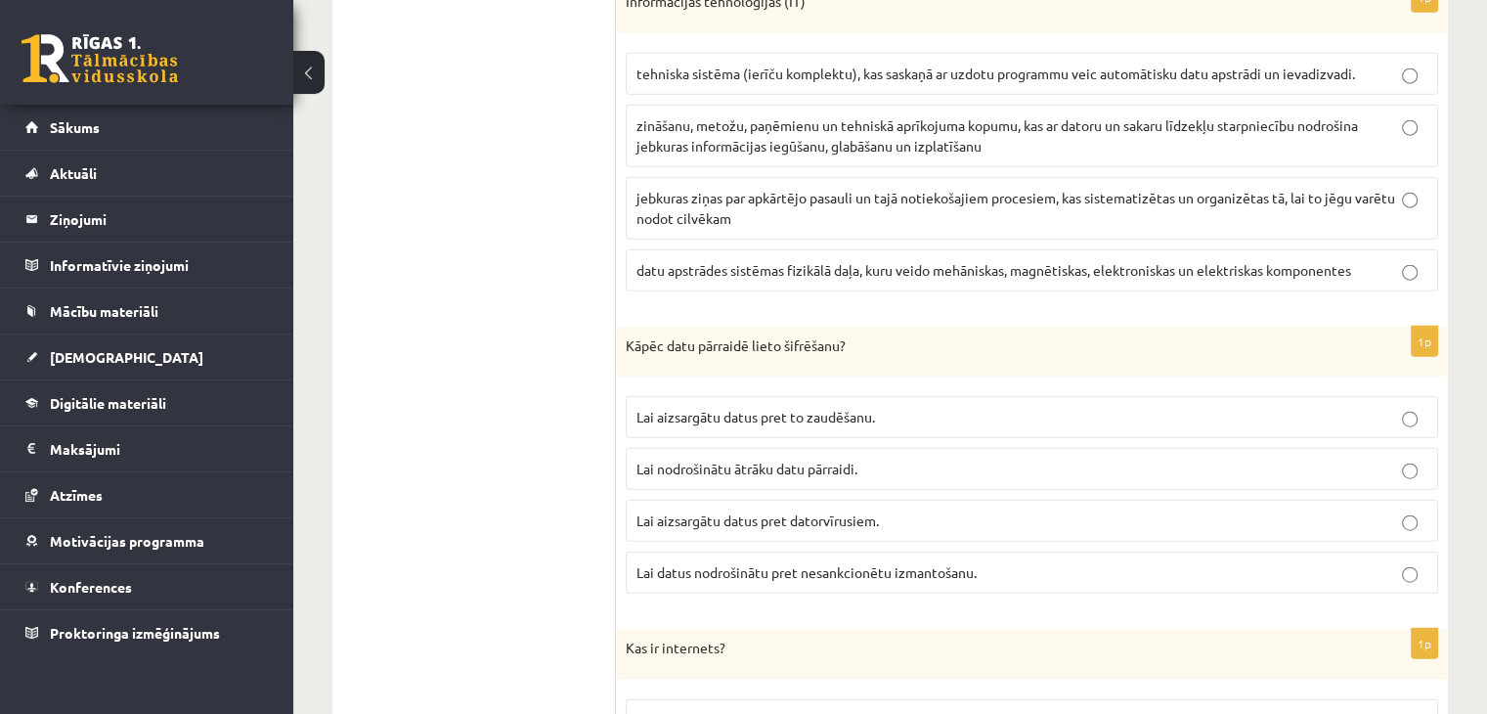
click at [903, 563] on span "Lai datus nodrošinātu pret nesankcionētu izmantošanu." at bounding box center [806, 572] width 340 height 18
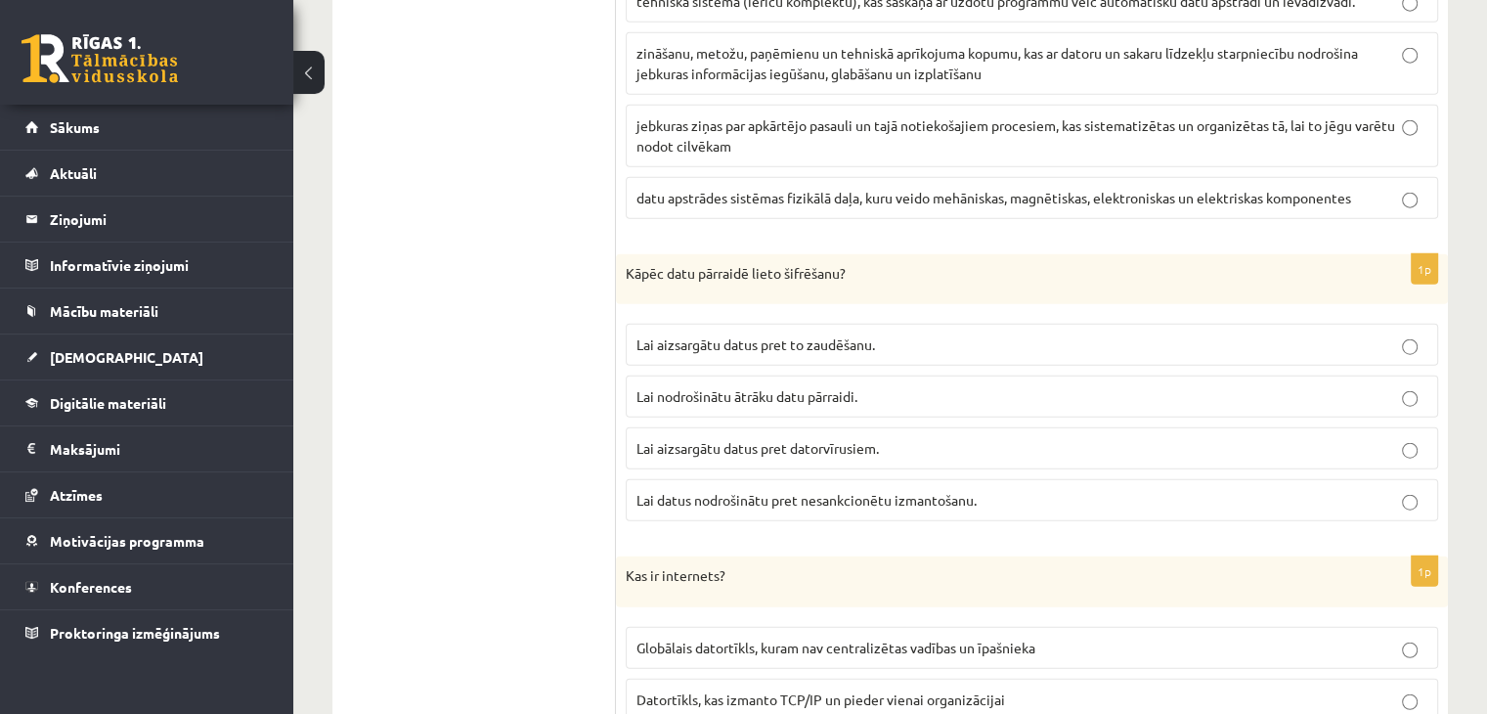
scroll to position [4993, 0]
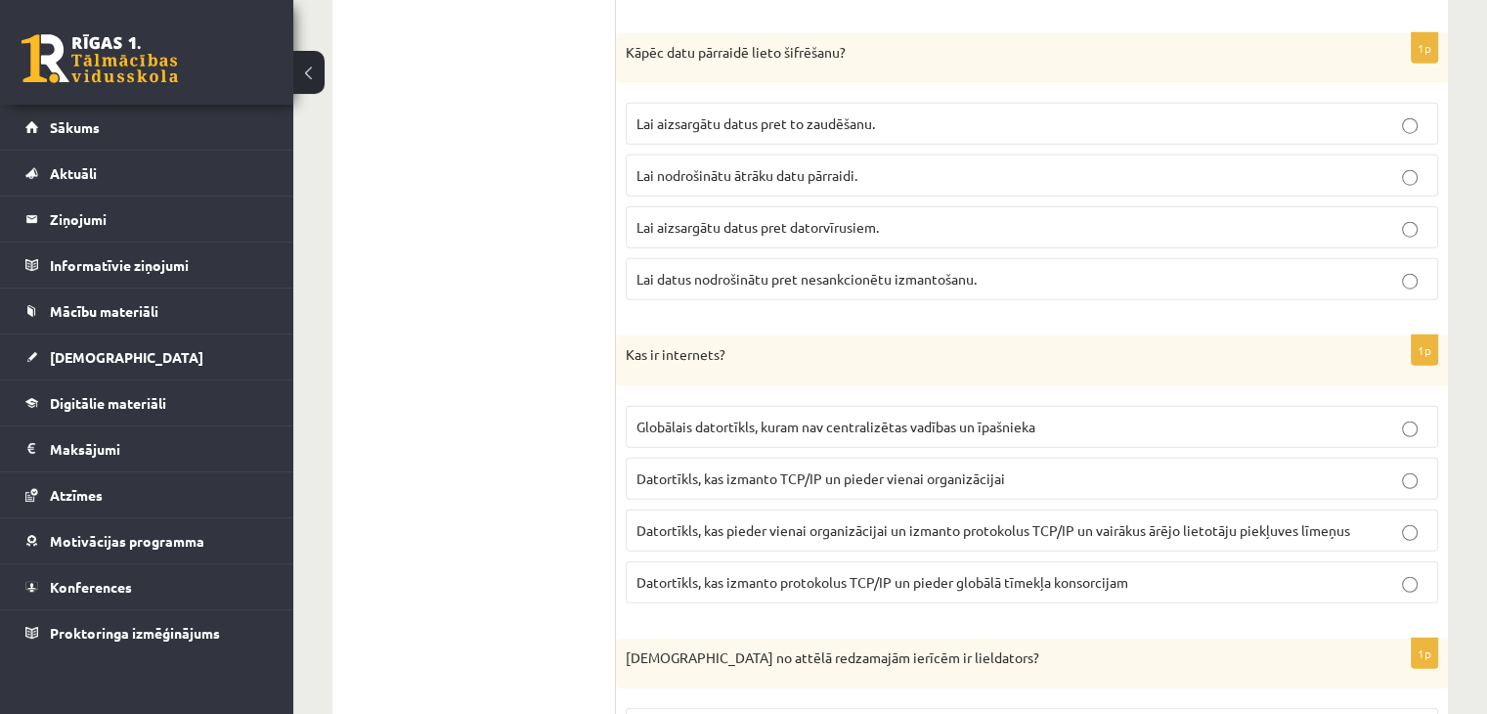
click at [795, 417] on span "Globālais datortīkls, kuram nav centralizētas vadības un īpašnieka" at bounding box center [835, 426] width 399 height 18
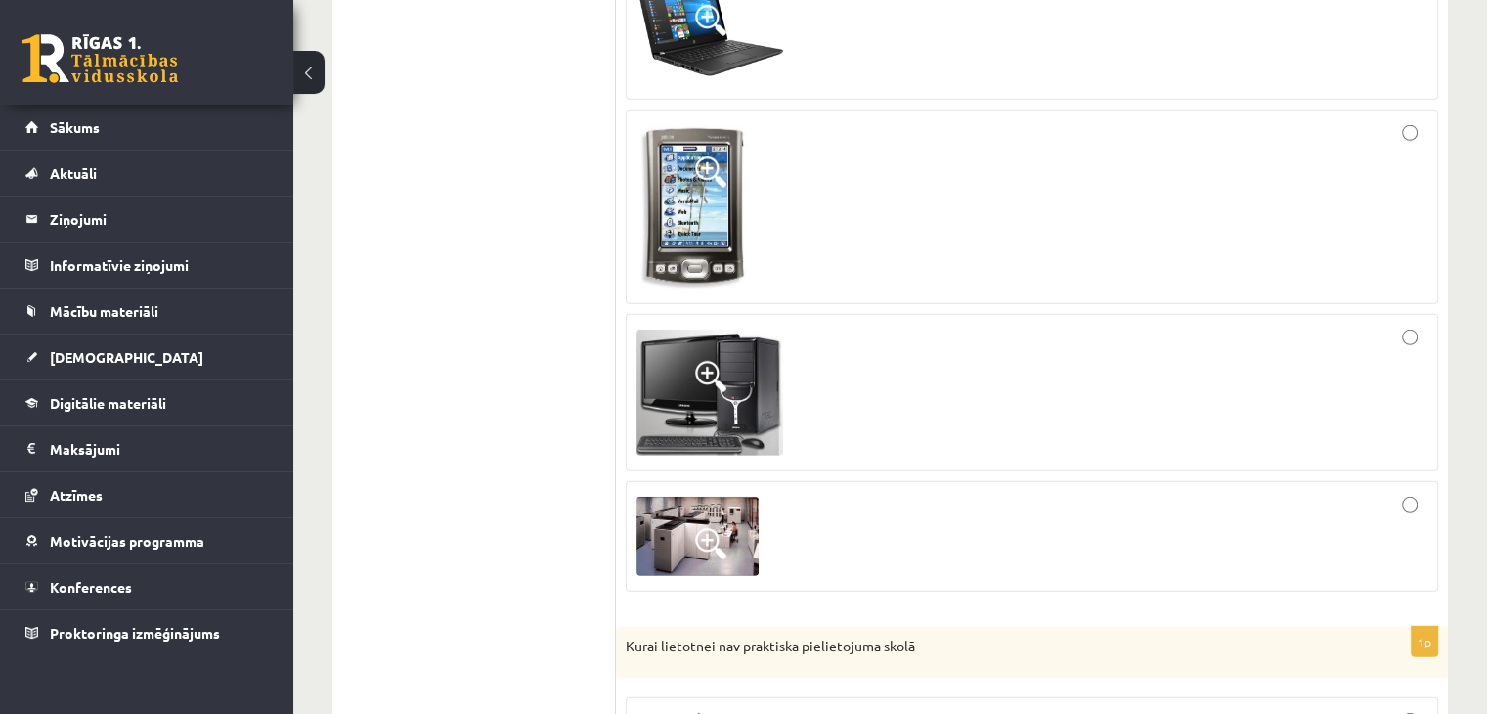
scroll to position [5775, 0]
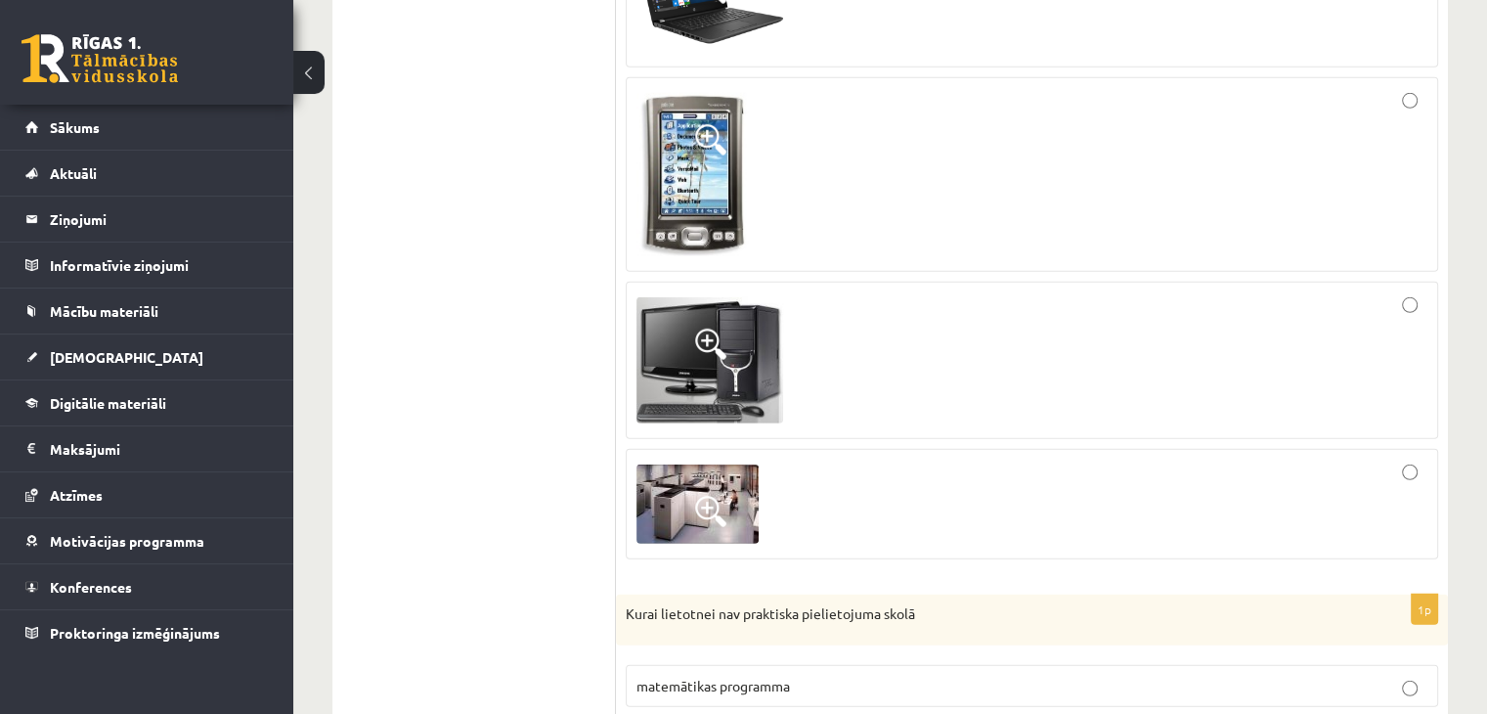
click at [884, 467] on div at bounding box center [1031, 503] width 791 height 89
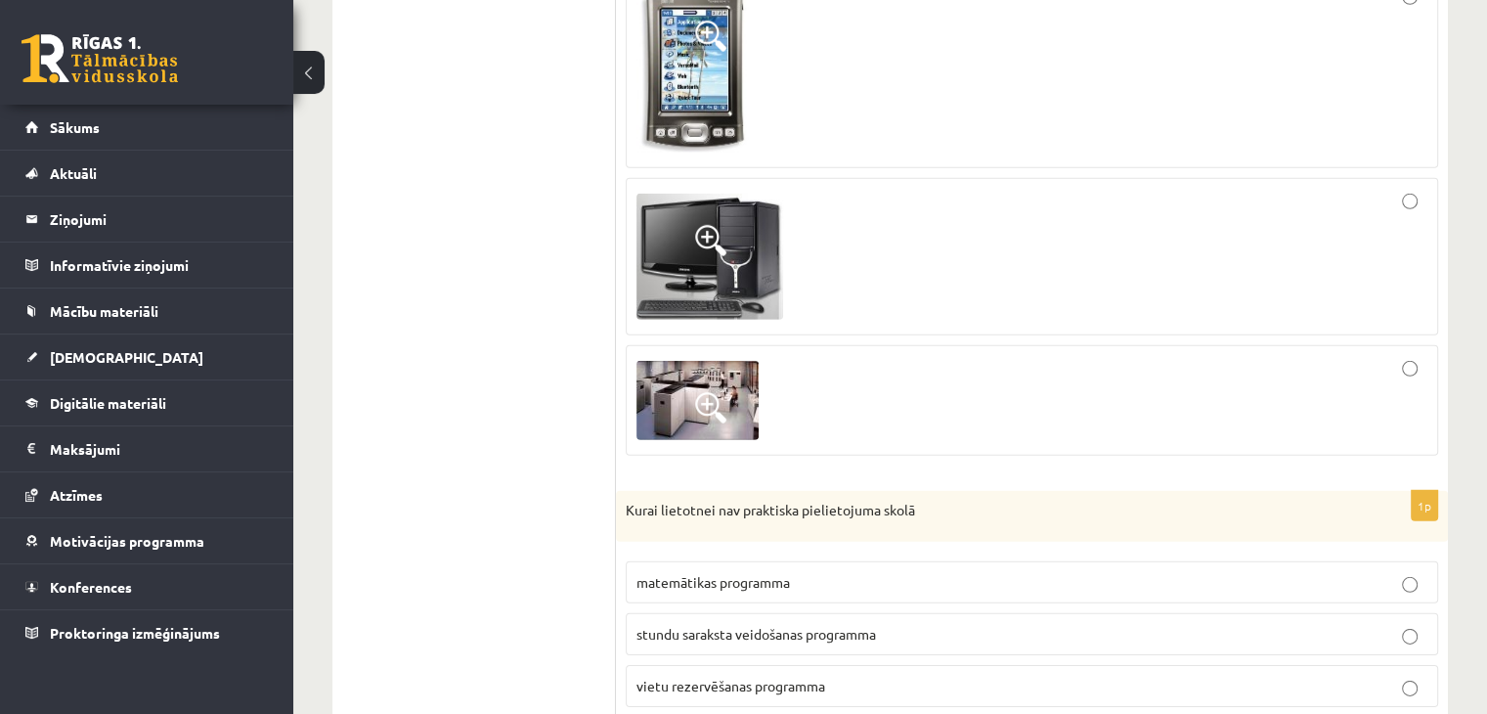
scroll to position [5971, 0]
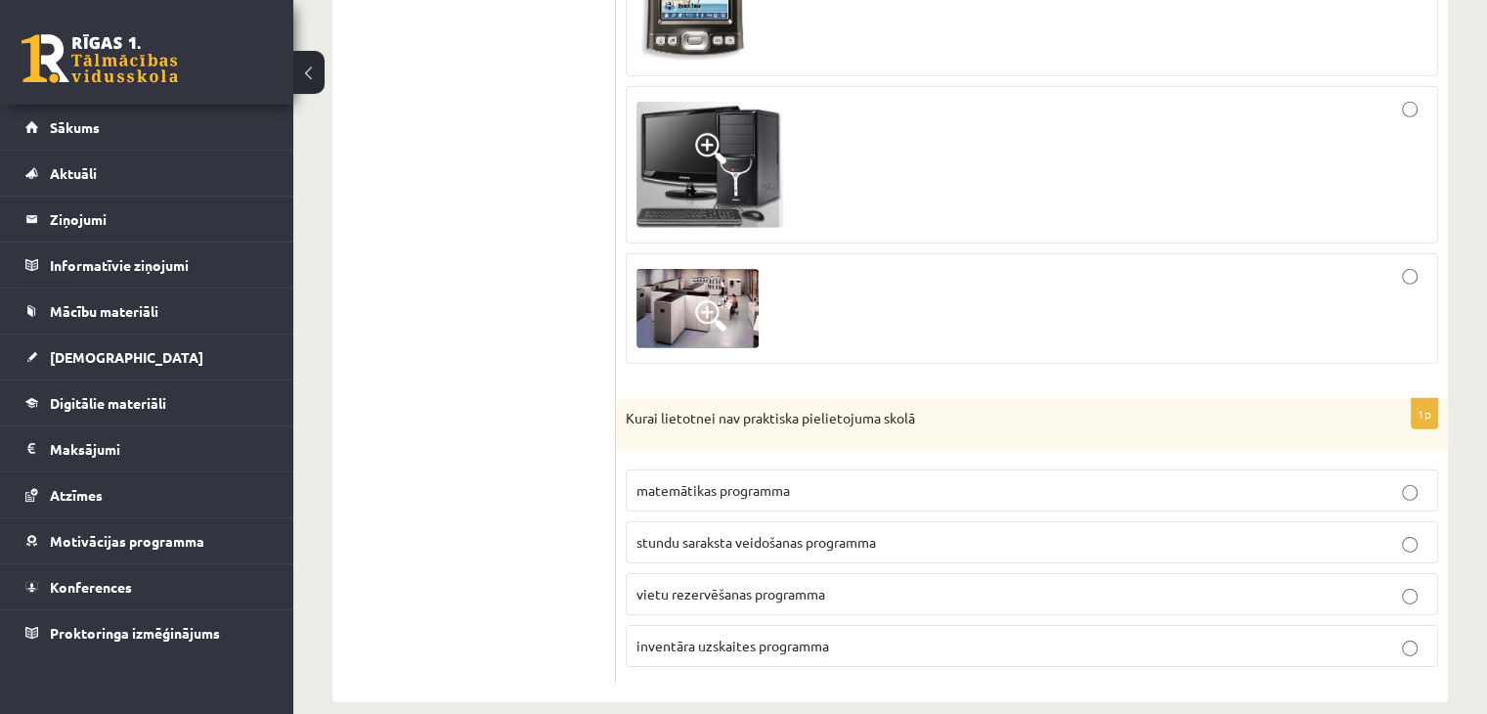
click at [755, 585] on span "vietu rezervēšanas programma" at bounding box center [730, 594] width 189 height 18
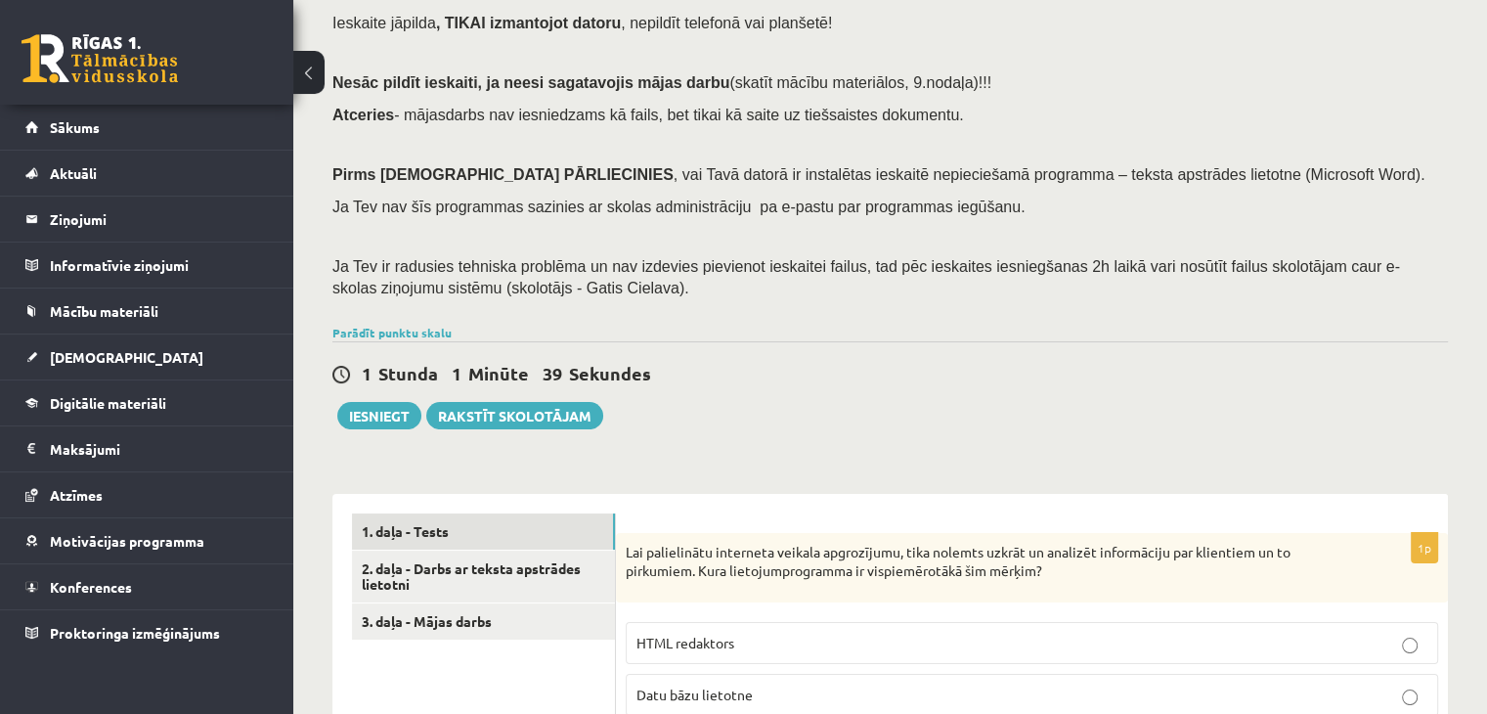
scroll to position [203, 0]
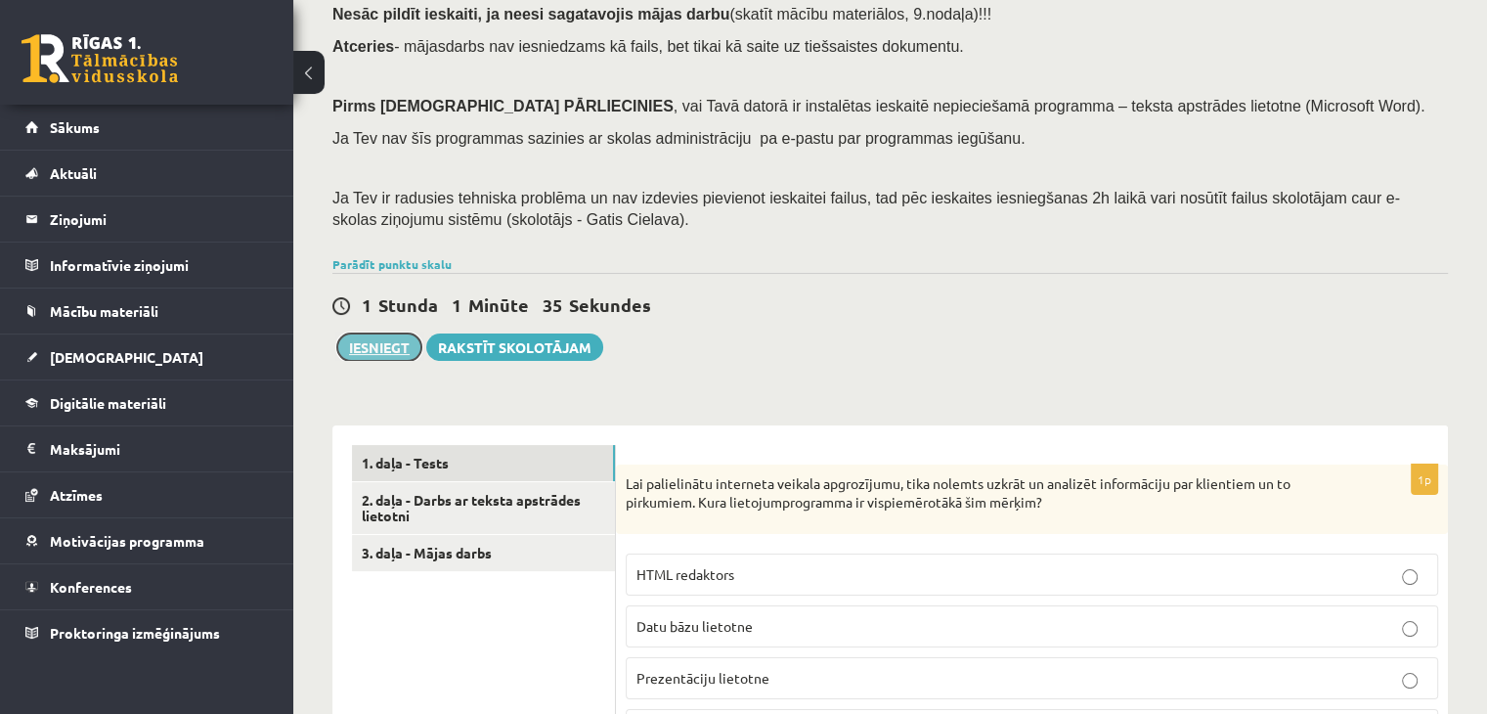
click at [382, 345] on button "Iesniegt" at bounding box center [379, 346] width 84 height 27
click at [387, 345] on button "Iesniegt" at bounding box center [379, 346] width 84 height 27
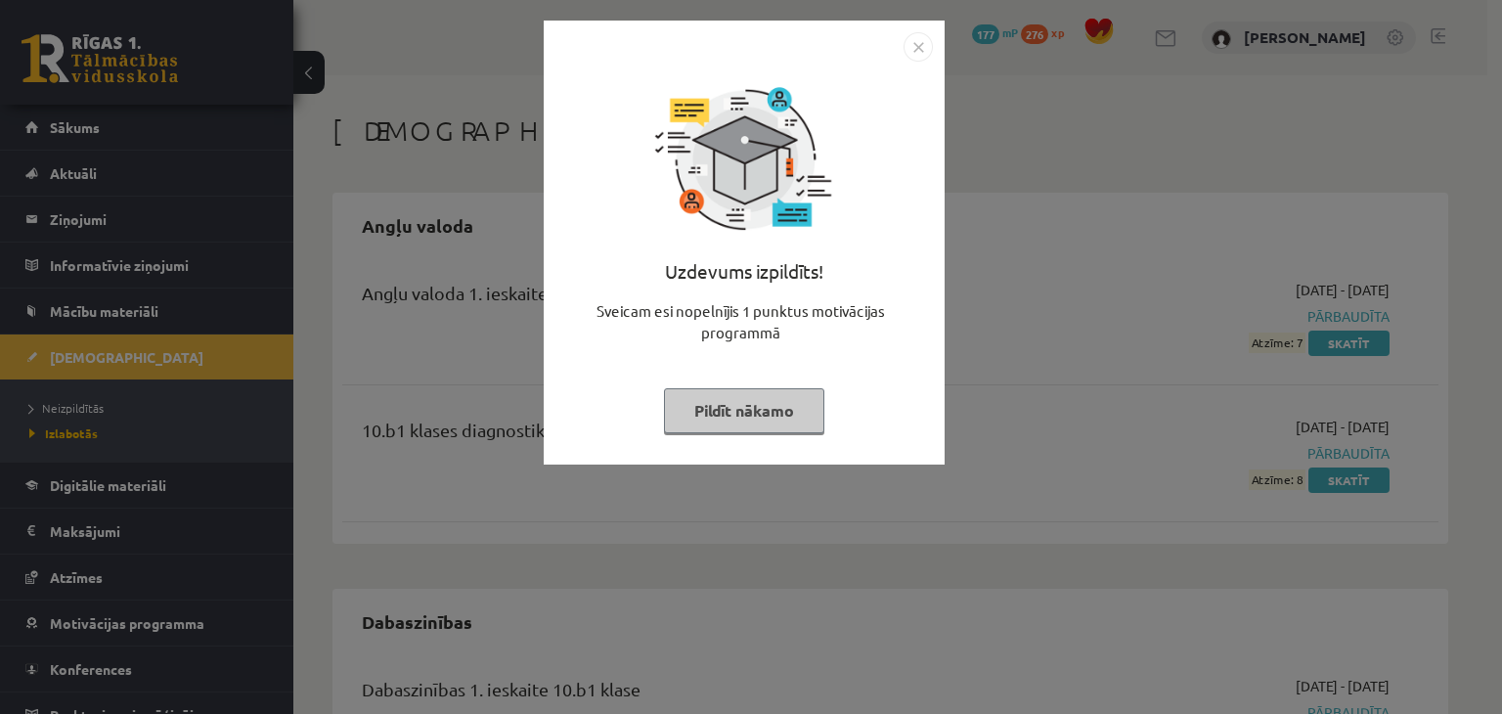
click at [919, 42] on img "Close" at bounding box center [917, 46] width 29 height 29
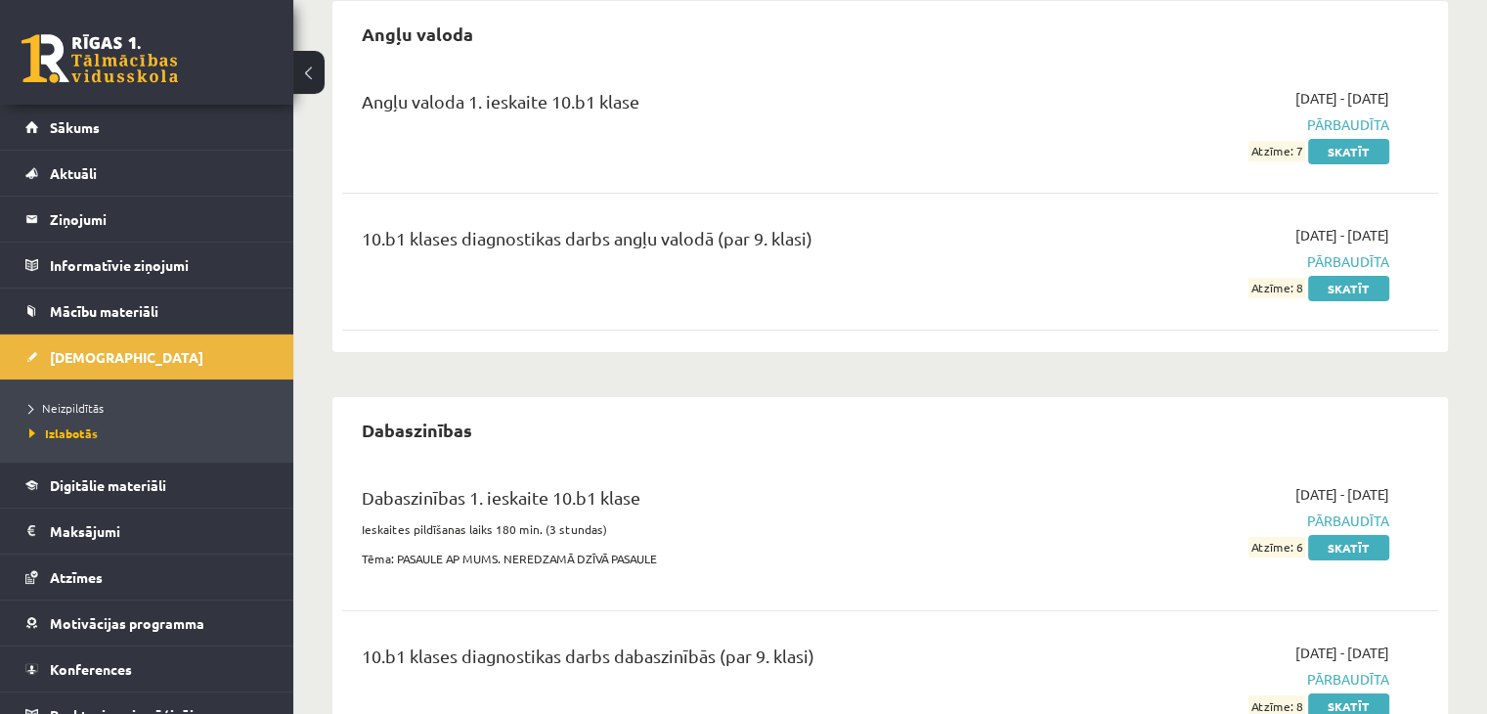
scroll to position [196, 0]
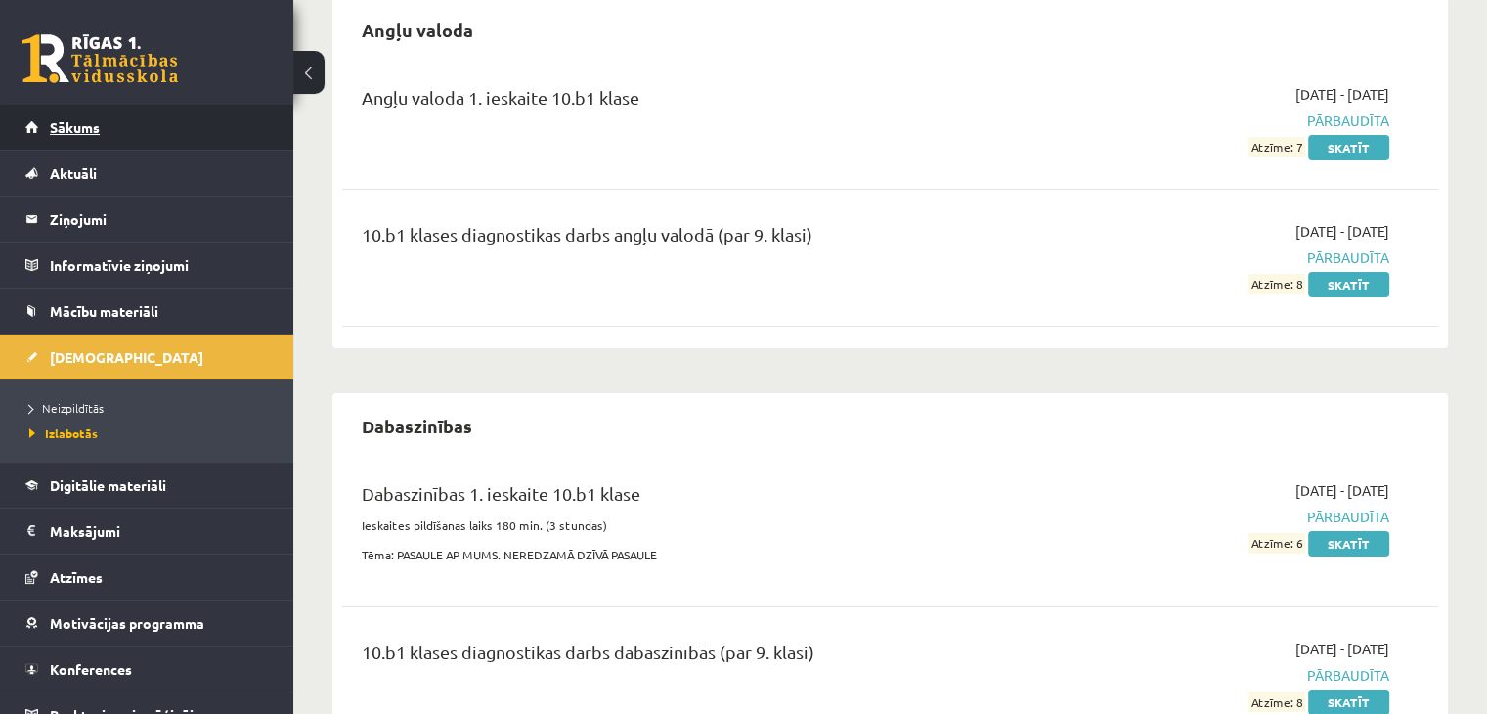
click at [106, 130] on link "Sākums" at bounding box center [146, 127] width 243 height 45
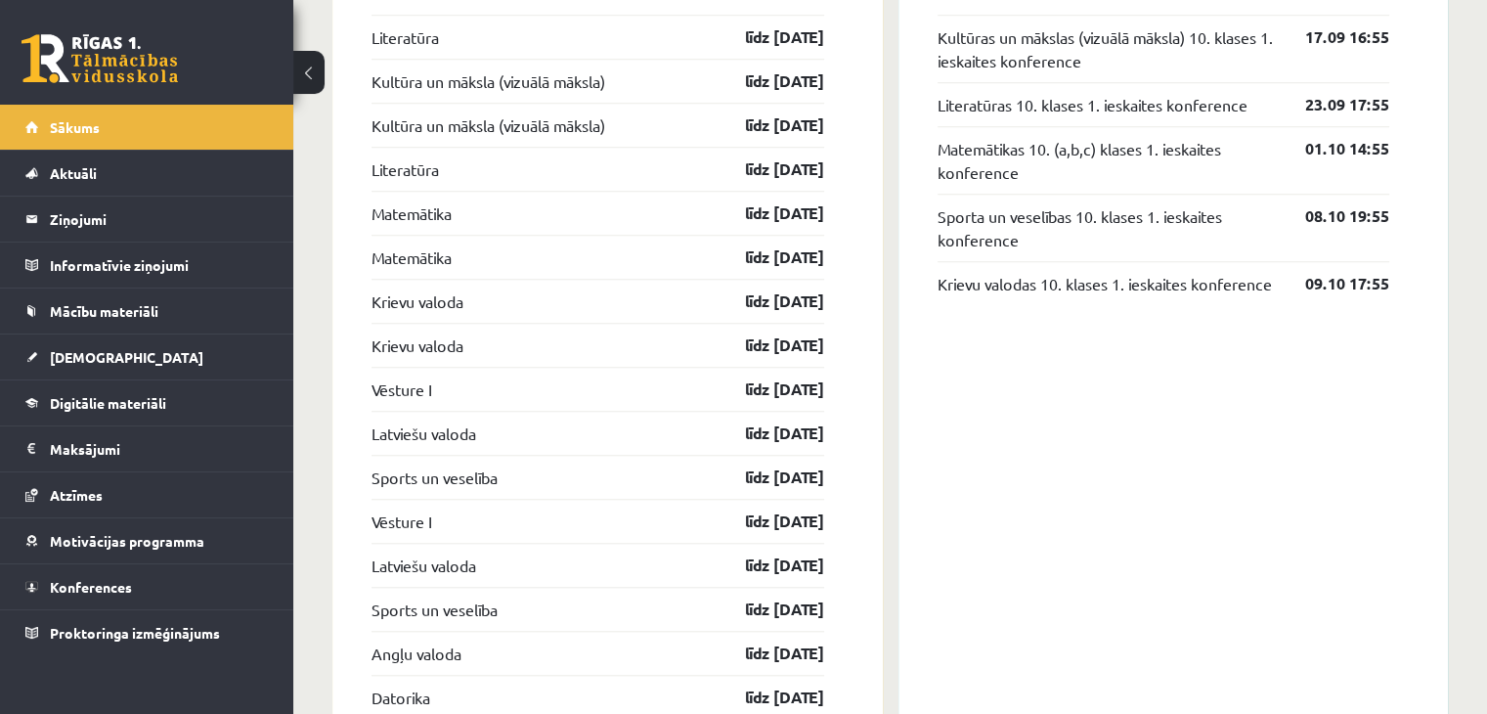
scroll to position [1564, 0]
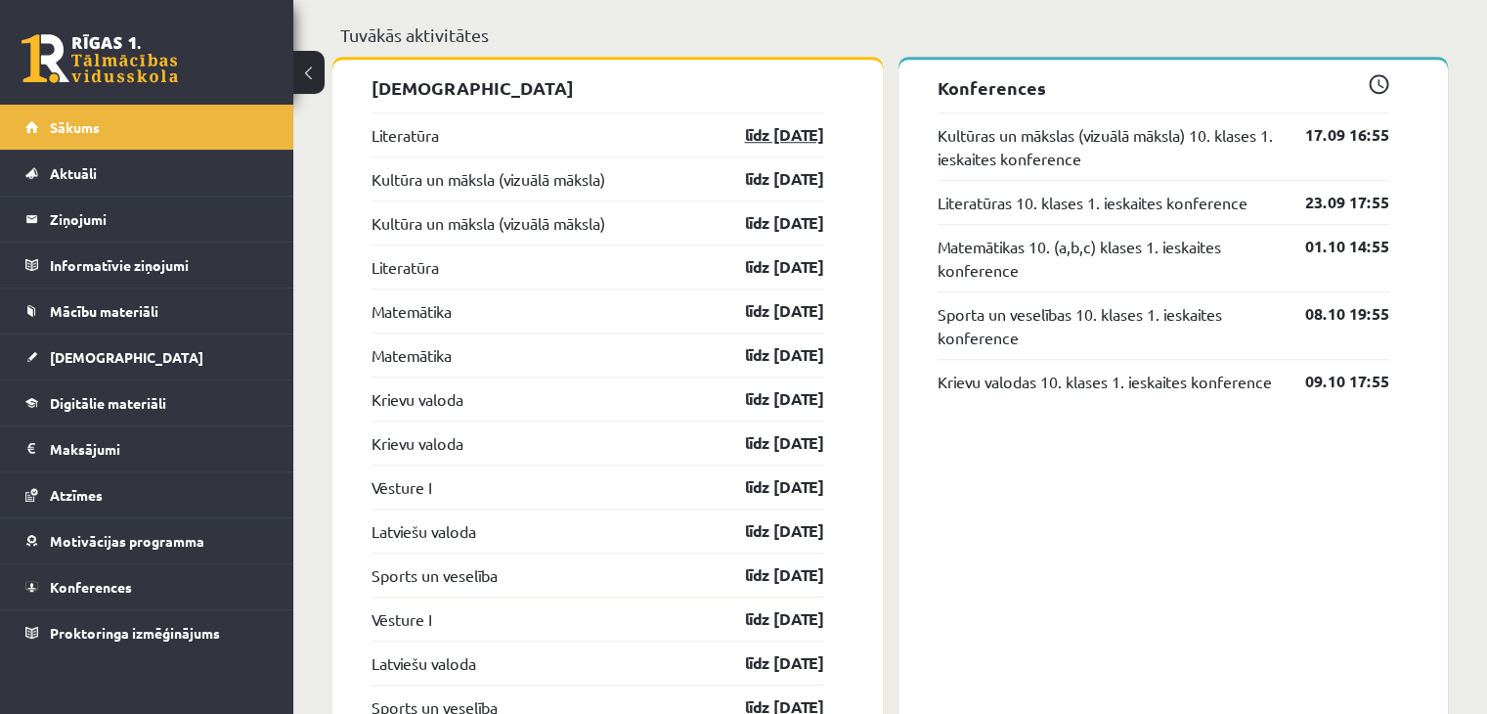
click at [740, 144] on link "līdz [DATE]" at bounding box center [767, 134] width 113 height 23
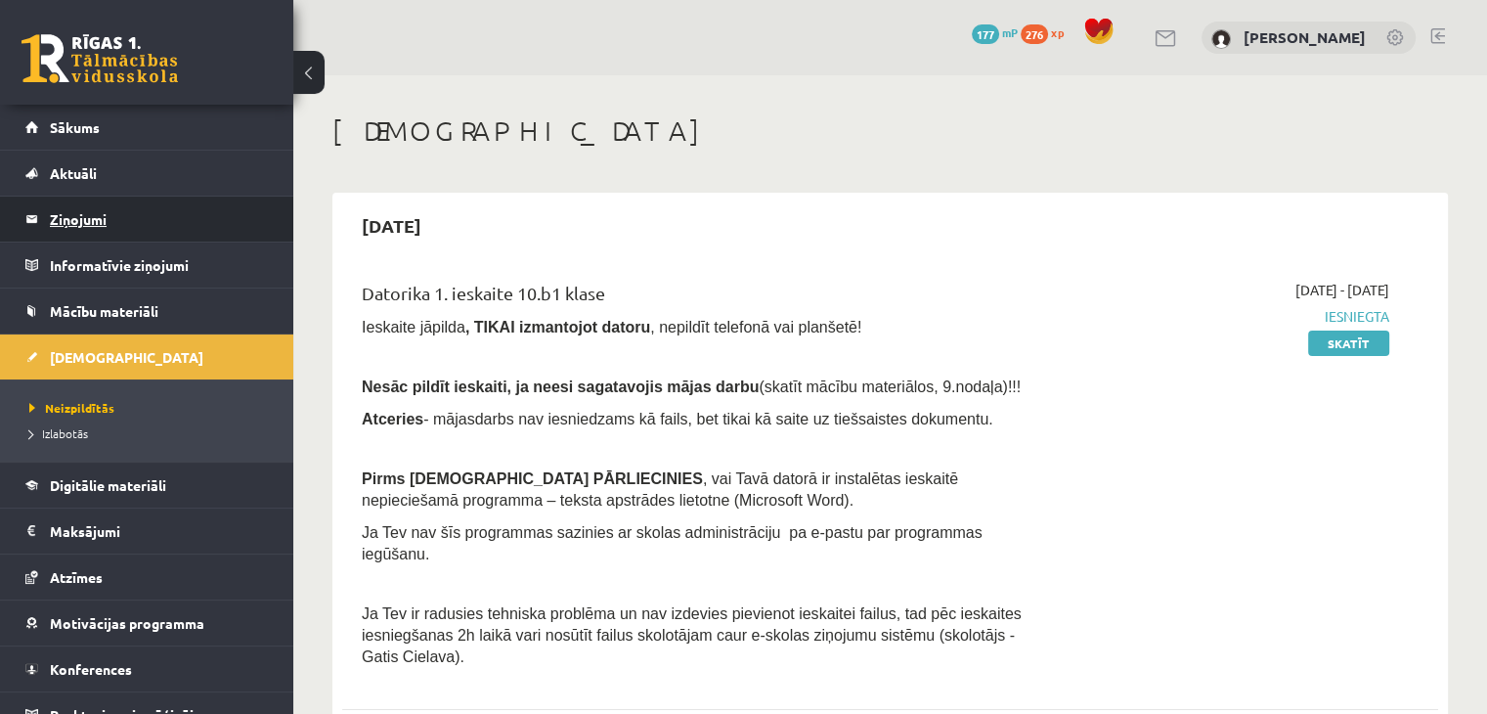
click at [82, 220] on legend "Ziņojumi 0" at bounding box center [159, 218] width 219 height 45
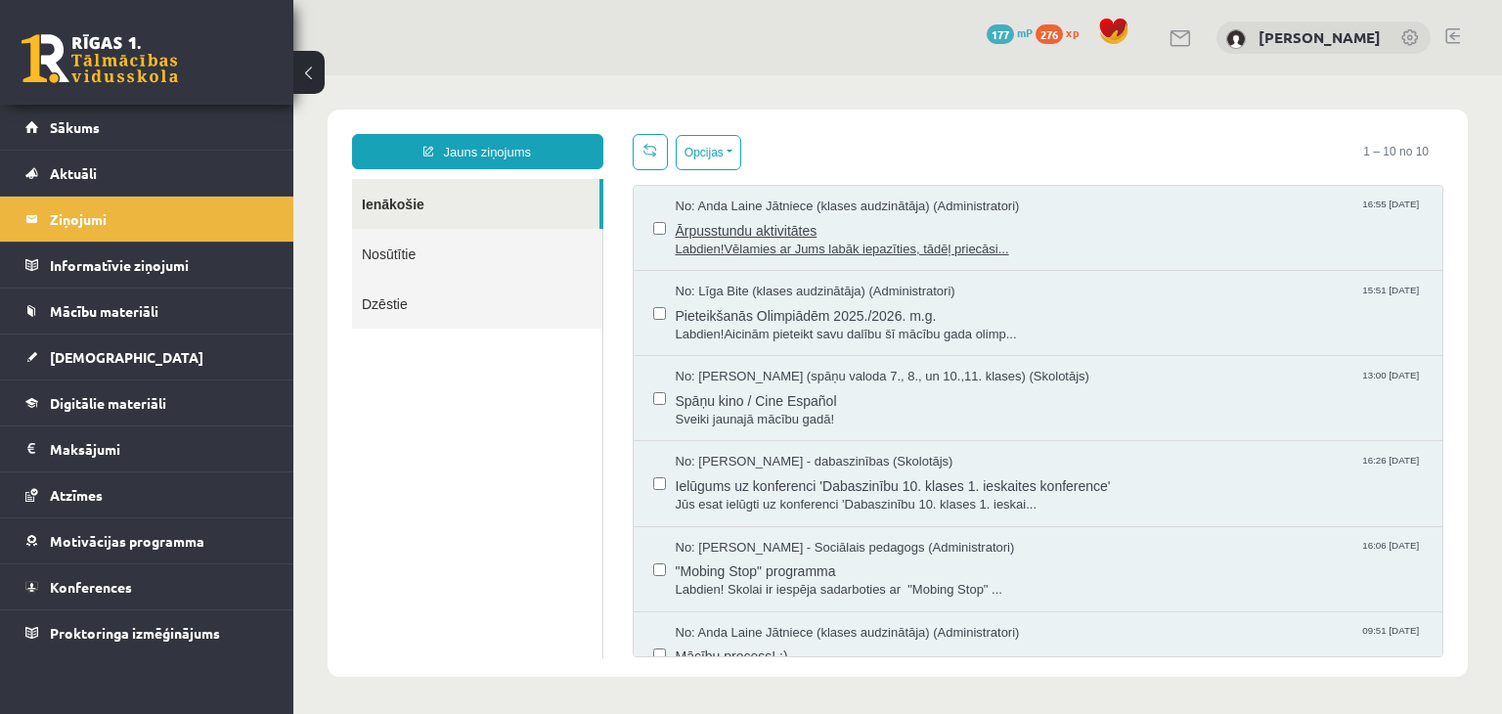
click at [725, 225] on span "Ārpusstundu aktivitātes" at bounding box center [1049, 228] width 748 height 24
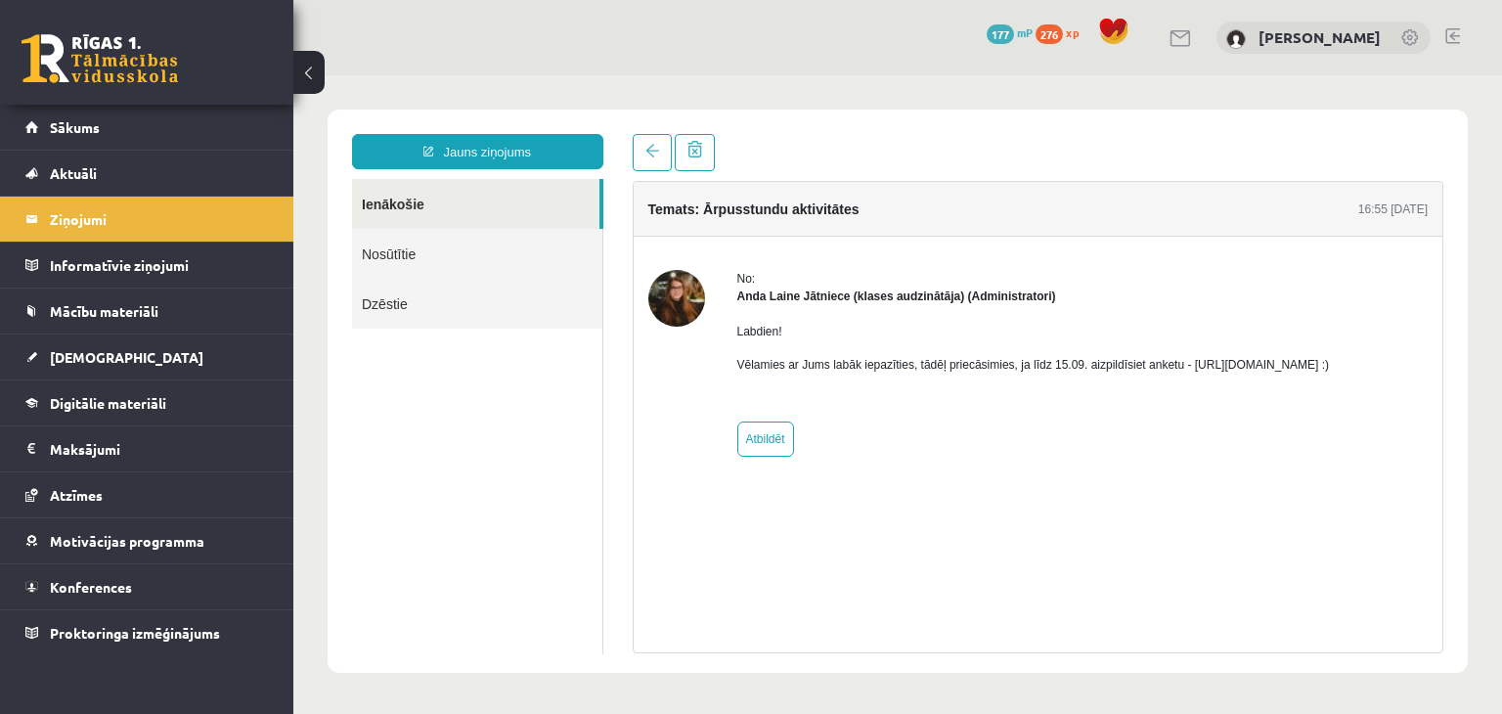
drag, startPoint x: 1183, startPoint y: 363, endPoint x: 1391, endPoint y: 360, distance: 208.2
click at [1329, 360] on p "Vēlamies ar Jums labāk iepazīties, tādēļ priecāsimies, ja līdz 15.09. aizpildīs…" at bounding box center [1033, 365] width 592 height 18
copy p "https://forms.gle/mVxkUEapGFxHM7hU7"
click at [53, 129] on span "Sākums" at bounding box center [75, 127] width 50 height 18
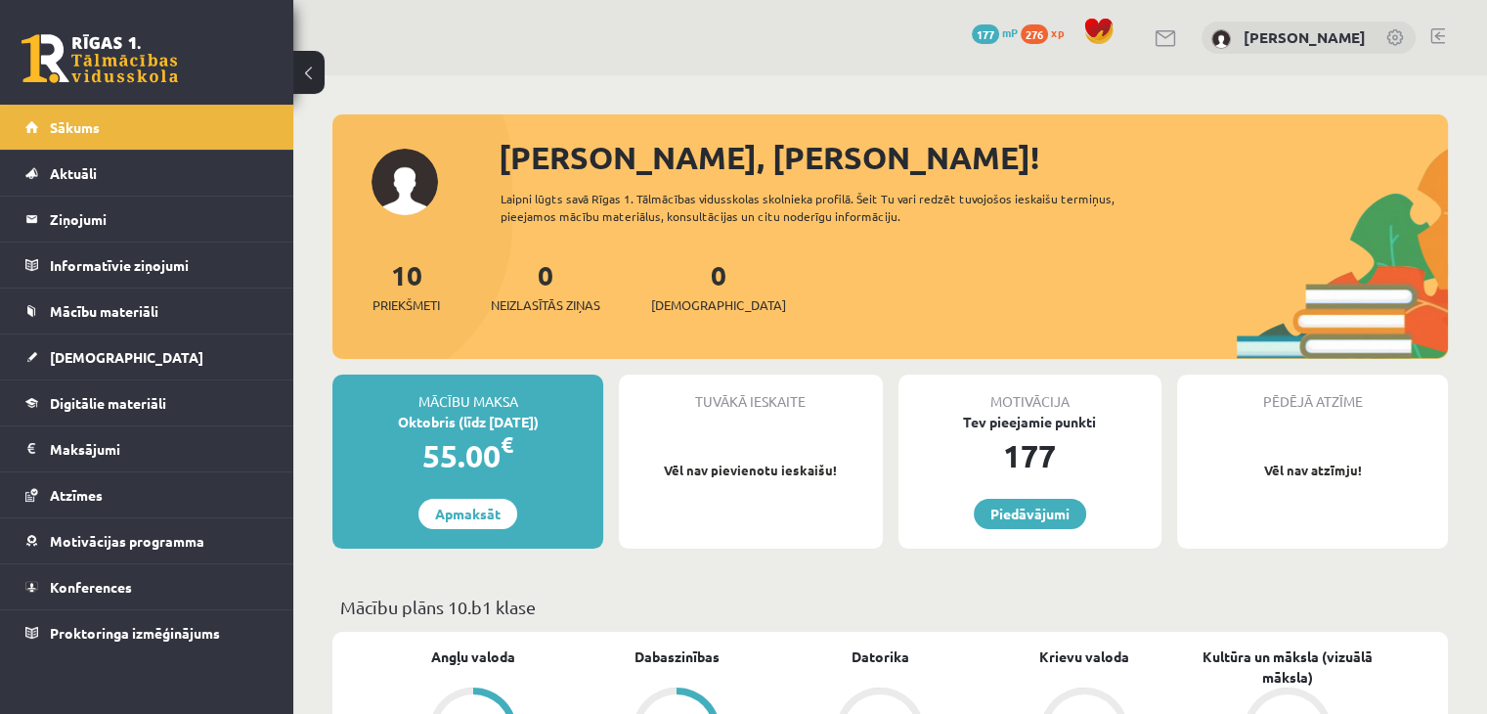
click at [1433, 30] on link at bounding box center [1437, 36] width 15 height 16
